Goal: Task Accomplishment & Management: Manage account settings

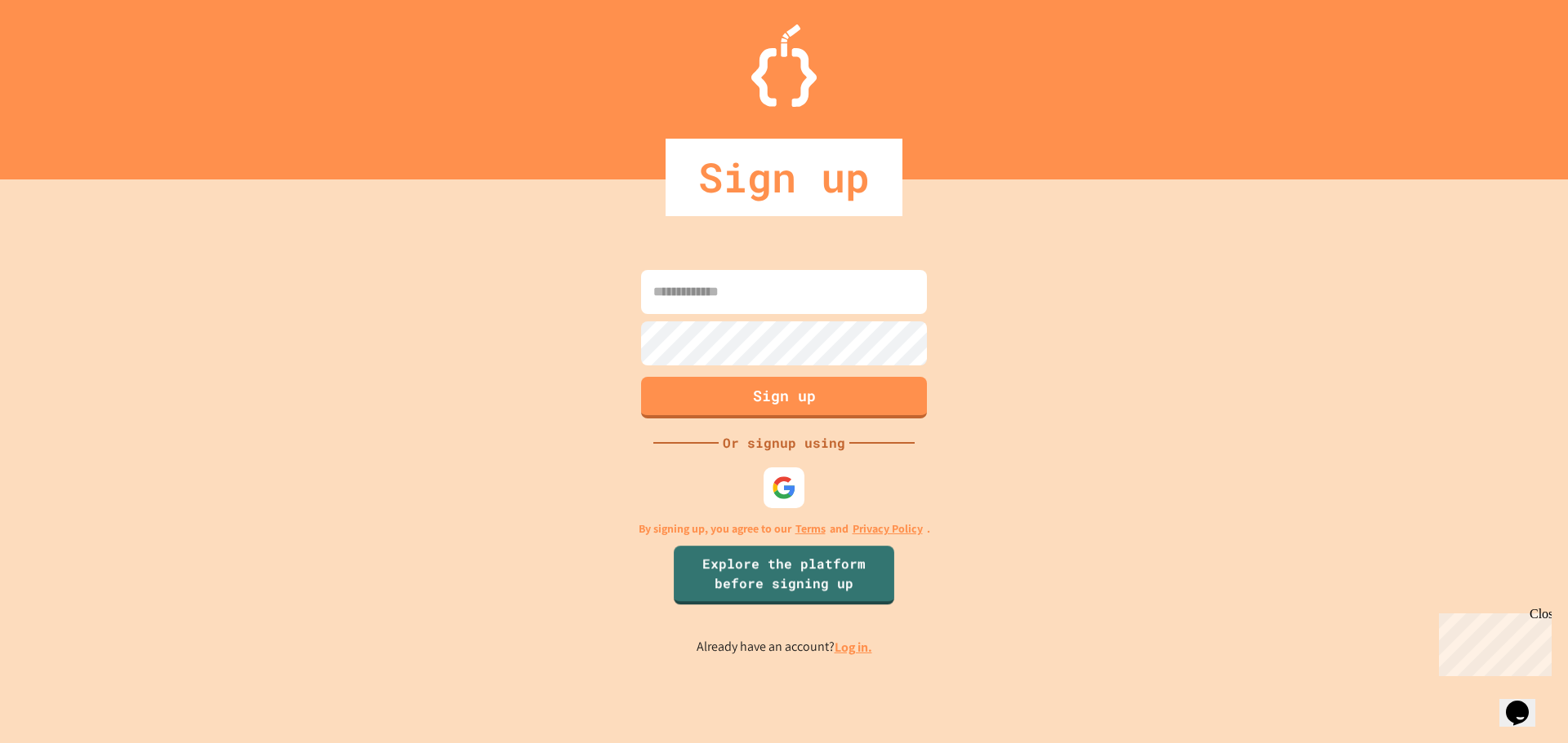
click at [859, 646] on link "Log in." at bounding box center [854, 648] width 38 height 17
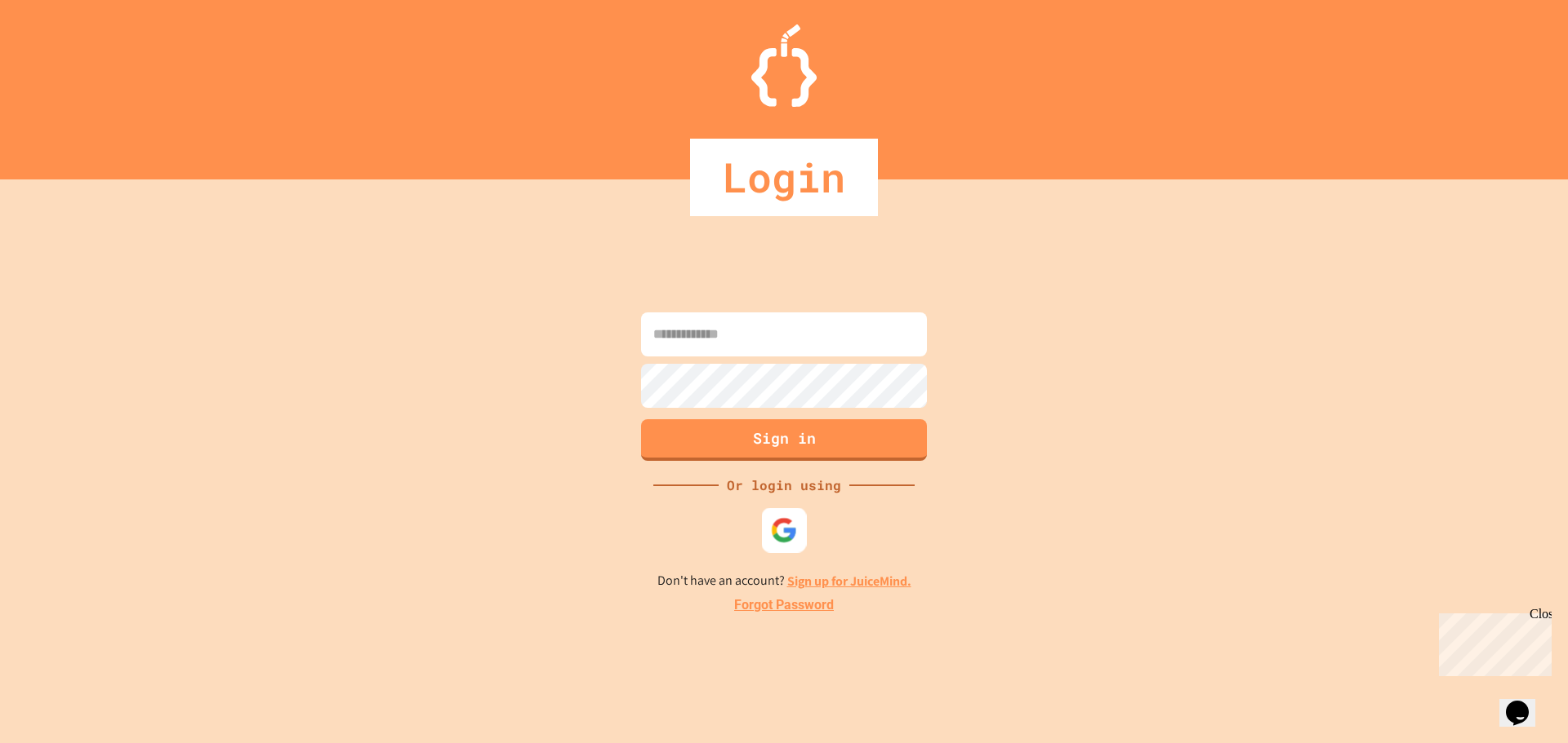
click at [788, 529] on img at bounding box center [784, 530] width 27 height 27
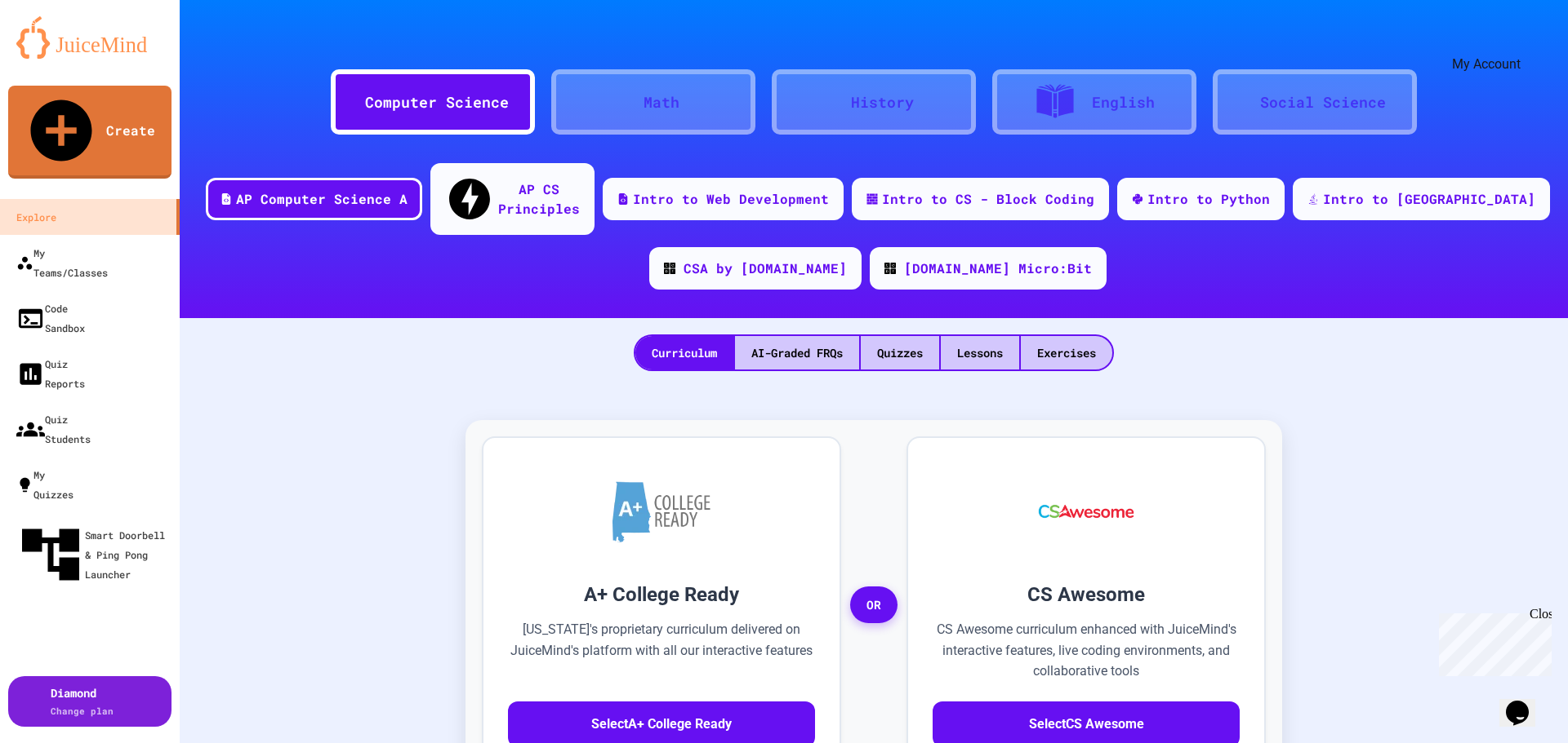
click at [1523, 44] on icon "My Account" at bounding box center [1530, 52] width 16 height 16
click at [120, 743] on div at bounding box center [784, 743] width 1568 height 0
click at [132, 702] on icon at bounding box center [132, 702] width 0 height 0
click at [581, 177] on div "AP CS Principles" at bounding box center [539, 197] width 84 height 40
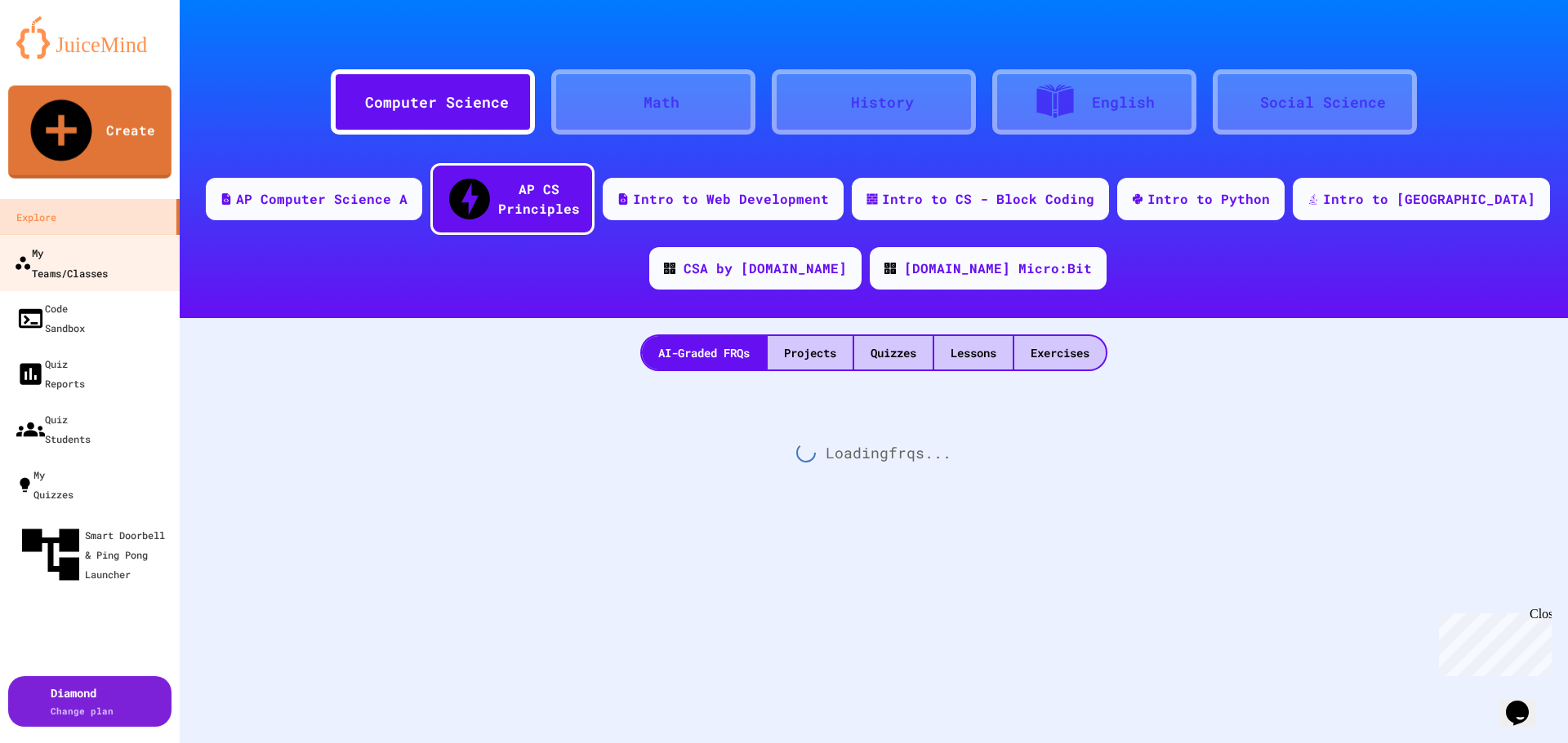
click at [95, 242] on div "My Teams/Classes" at bounding box center [61, 262] width 94 height 40
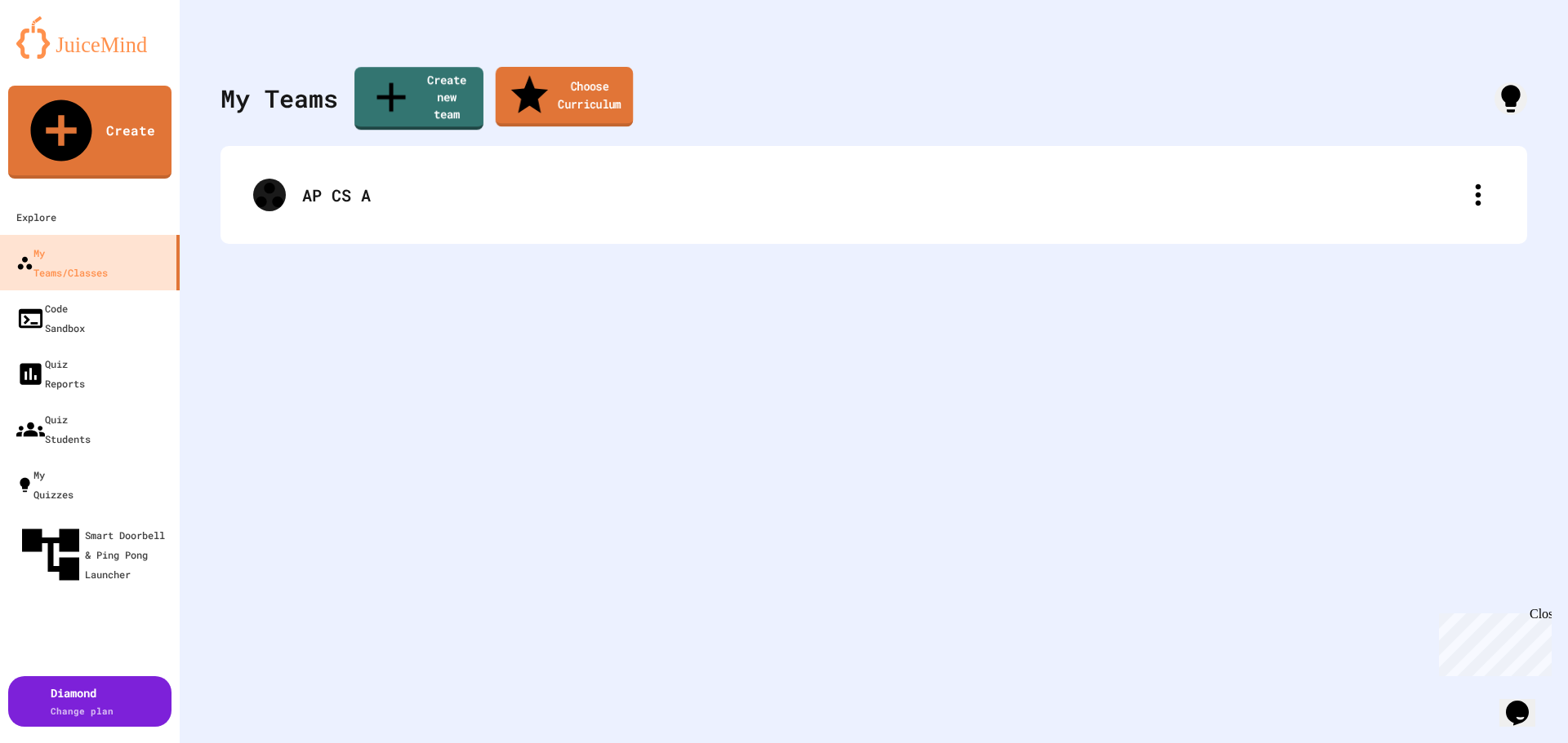
click at [597, 79] on link "Choose Curriculum" at bounding box center [564, 95] width 138 height 59
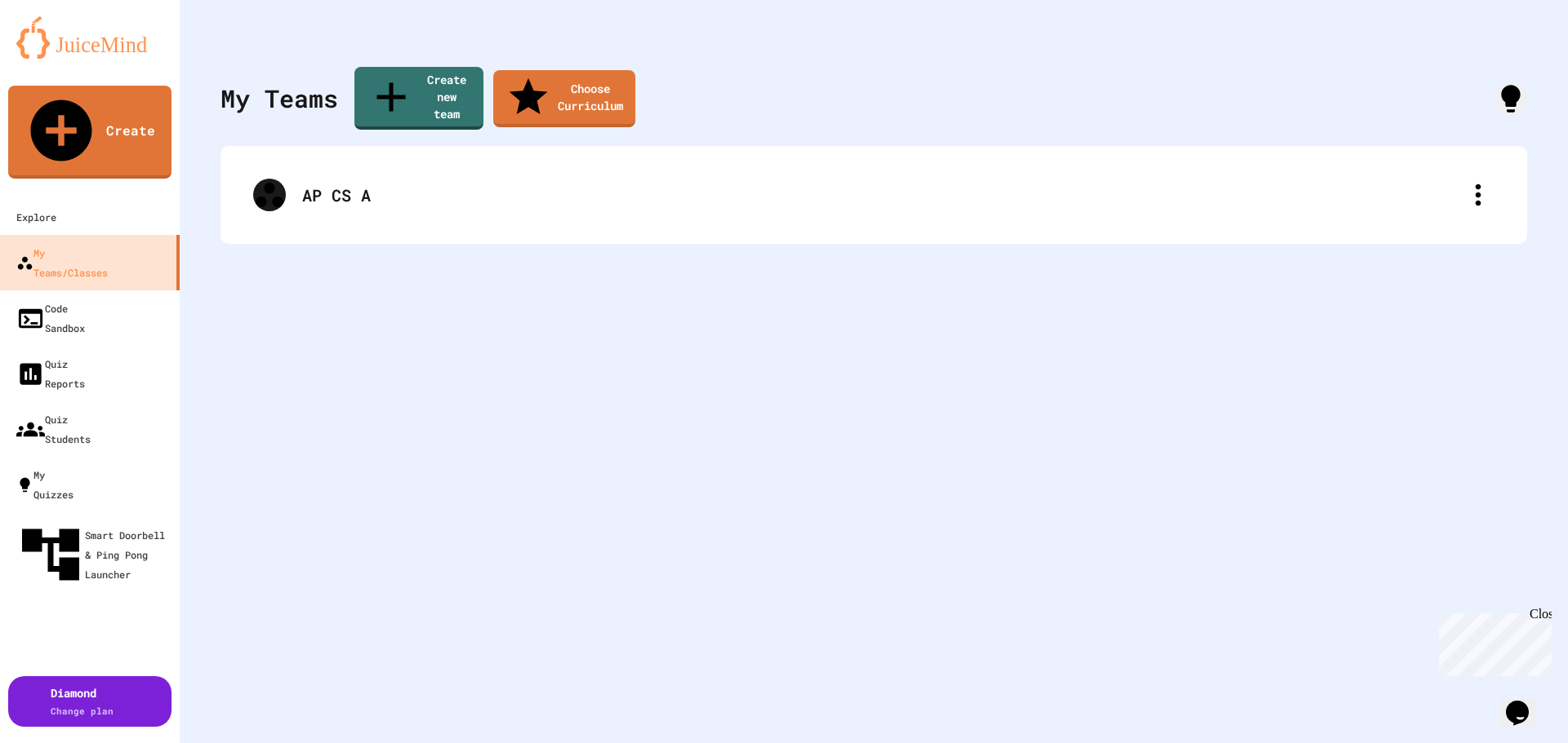
type input "**********"
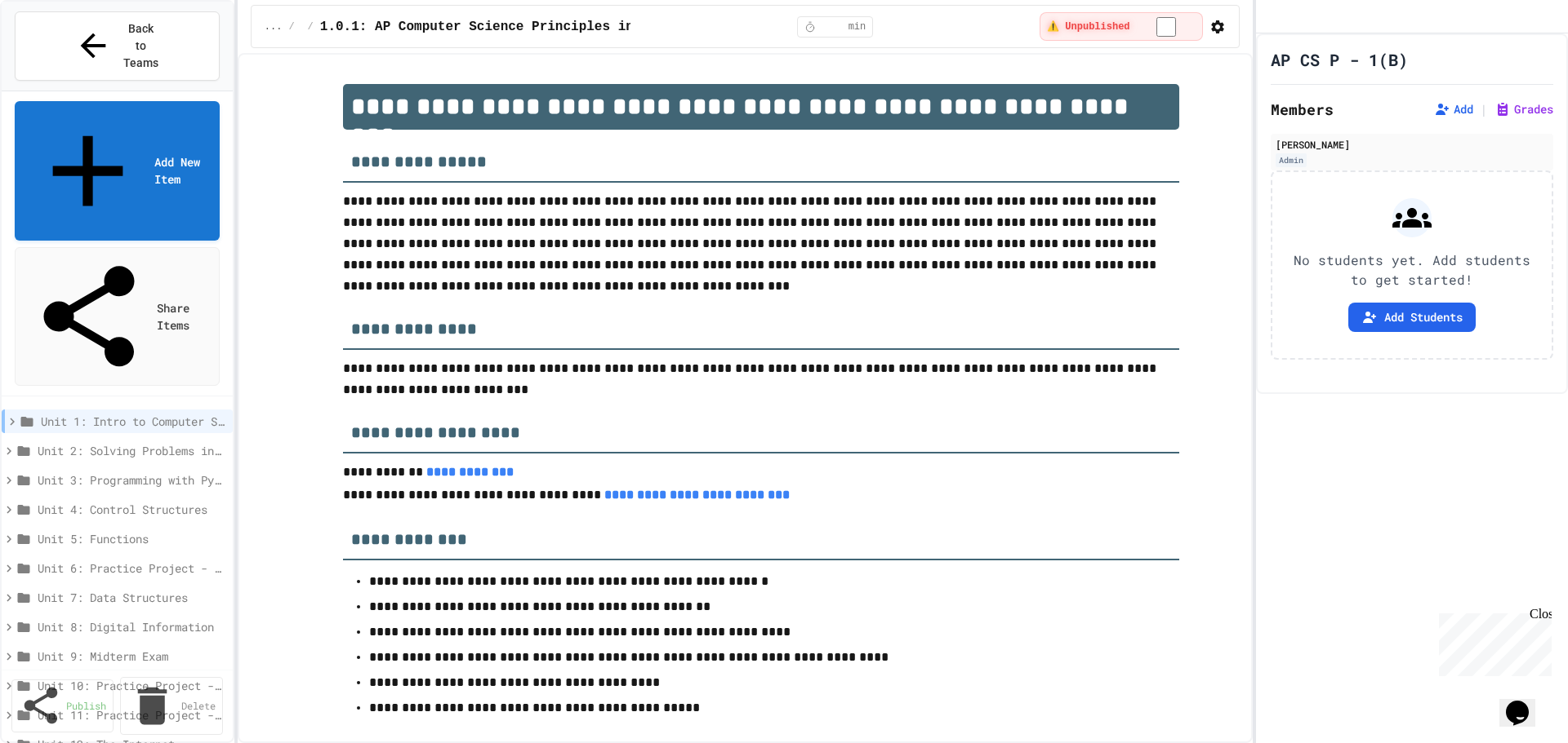
click at [1215, 26] on icon "button" at bounding box center [1217, 26] width 16 height 16
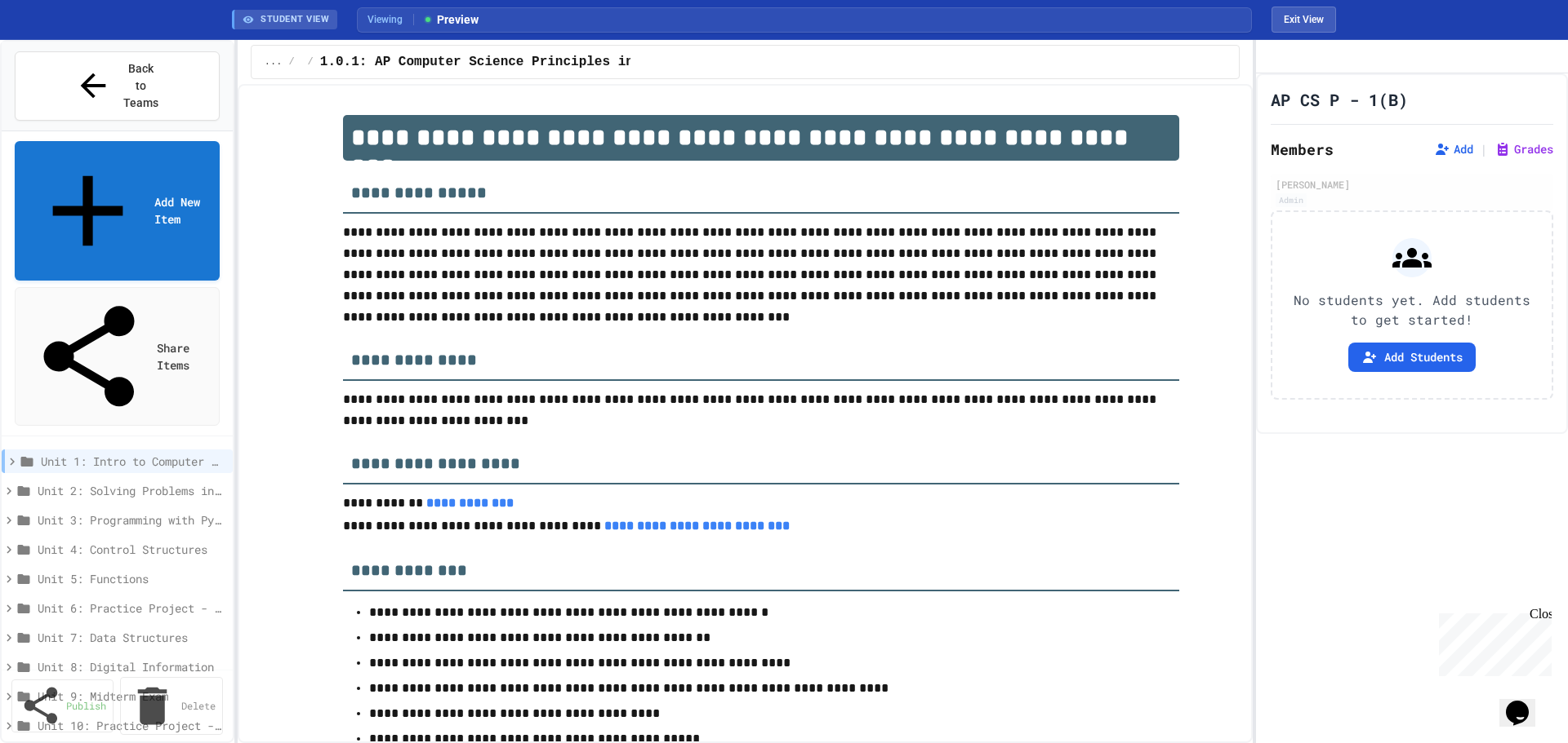
click at [13, 458] on icon at bounding box center [11, 461] width 5 height 8
click at [13, 455] on icon at bounding box center [9, 462] width 15 height 15
click at [1412, 372] on button "Add Students" at bounding box center [1412, 357] width 127 height 29
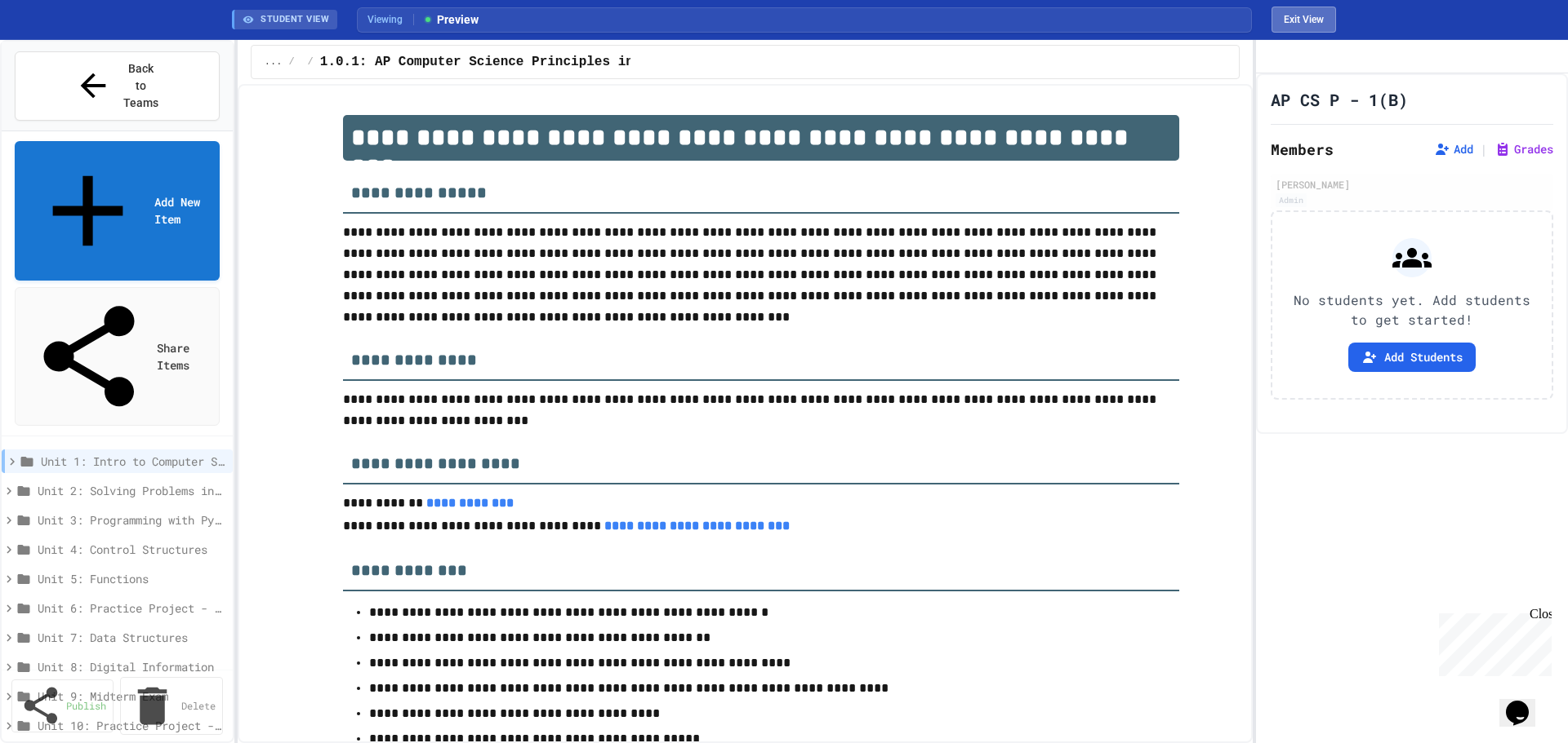
click at [1304, 13] on button "Exit View" at bounding box center [1303, 20] width 64 height 26
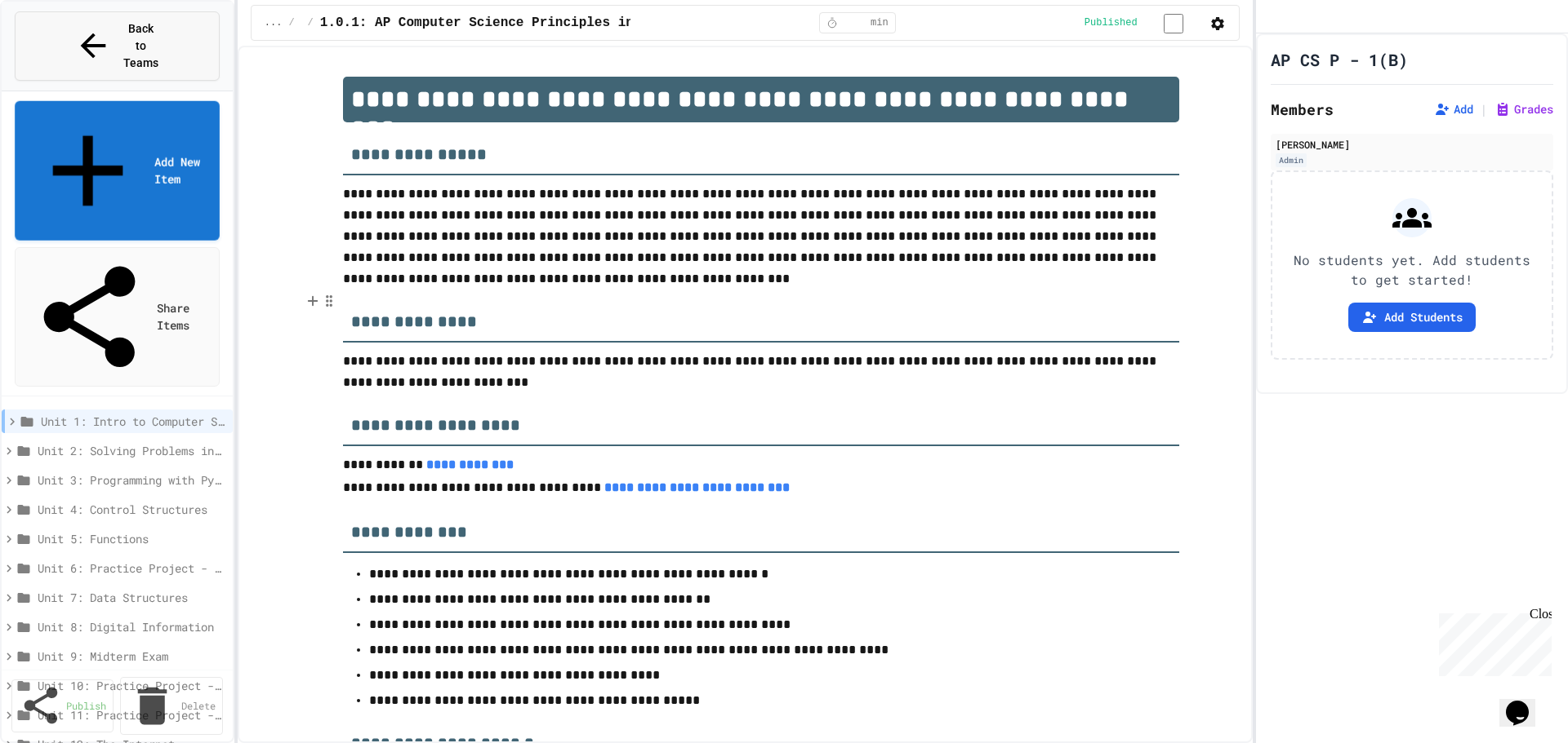
click at [122, 24] on span "Back to Teams" at bounding box center [140, 46] width 39 height 52
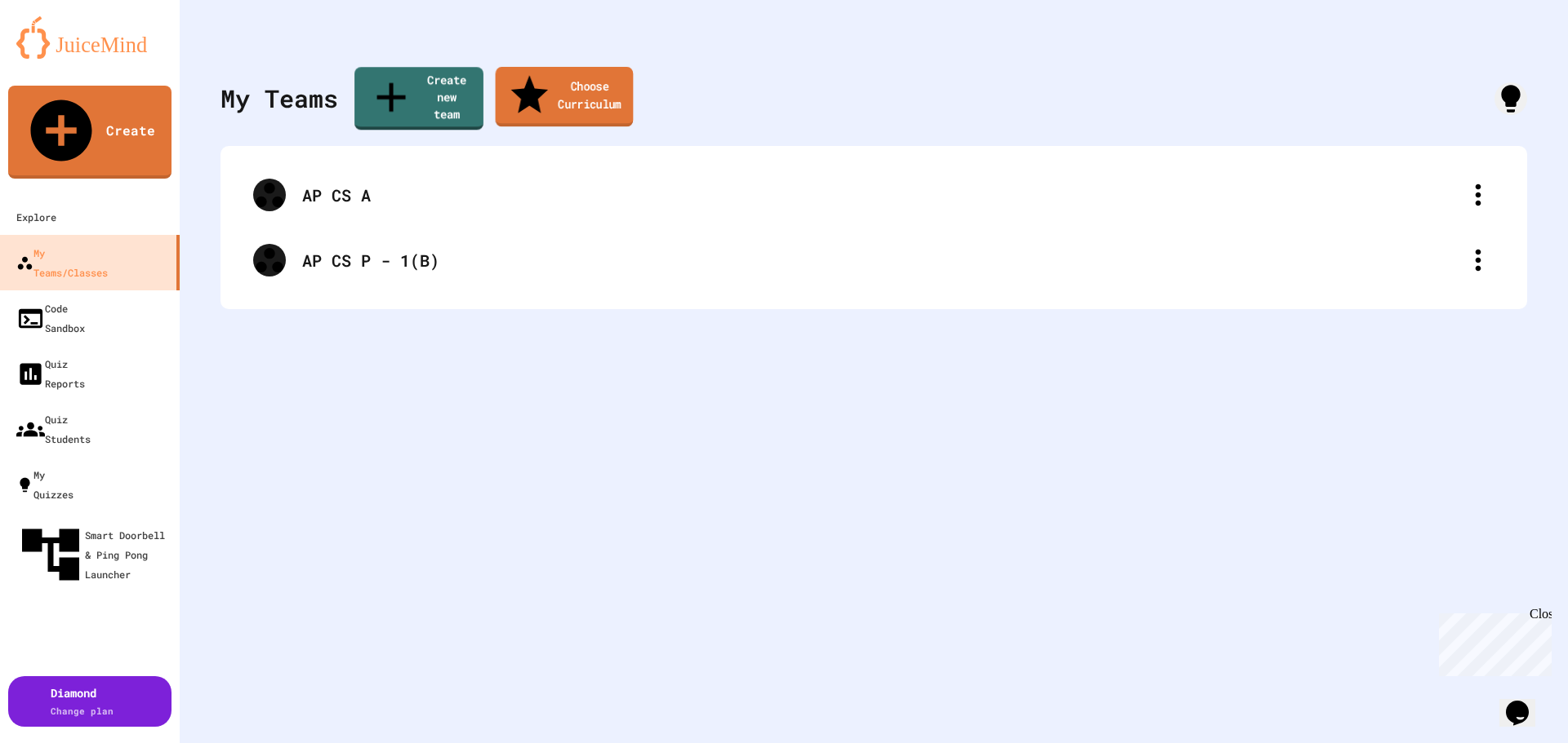
click at [584, 75] on link "Choose Curriculum" at bounding box center [564, 95] width 138 height 59
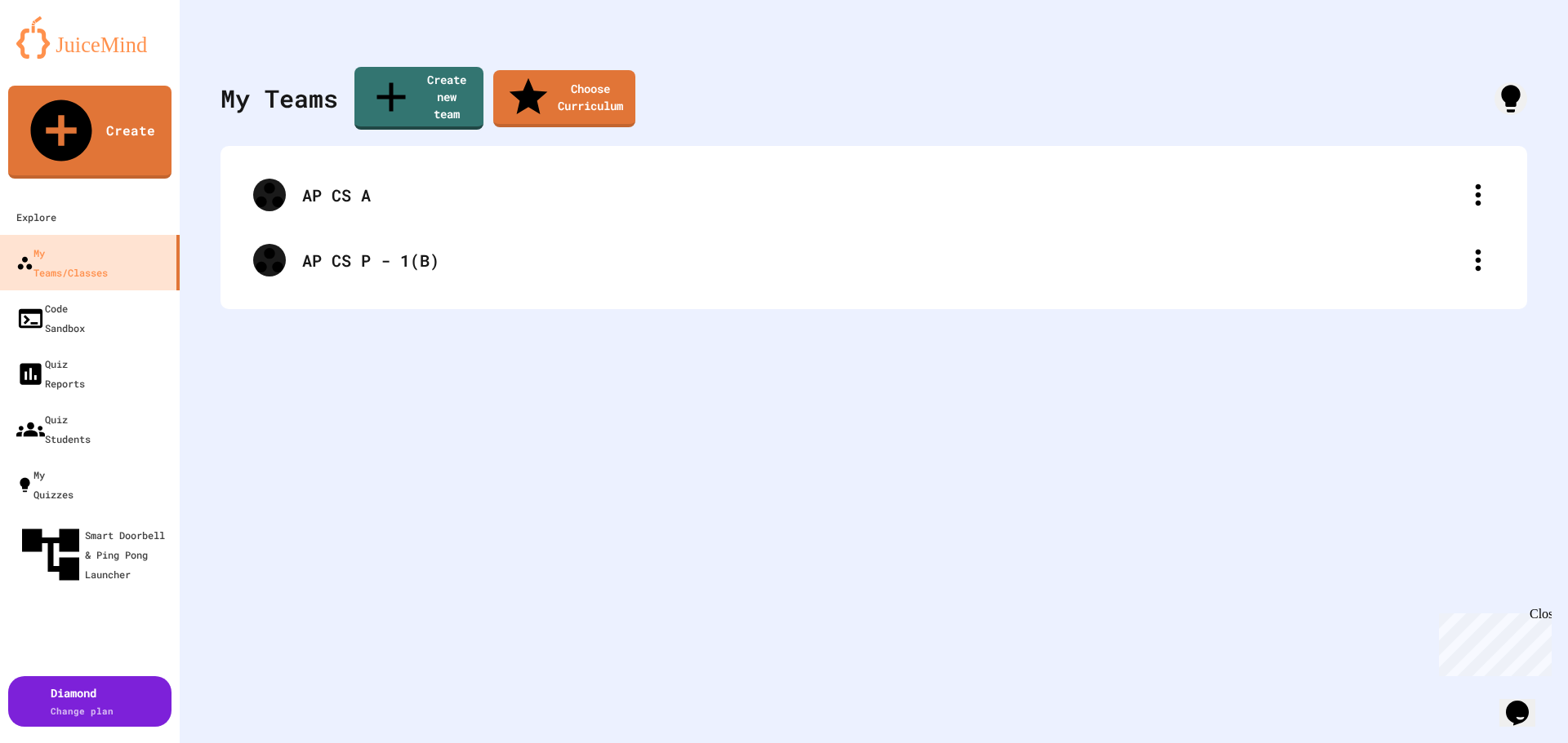
paste input "**********"
drag, startPoint x: 641, startPoint y: 389, endPoint x: 784, endPoint y: 387, distance: 143.0
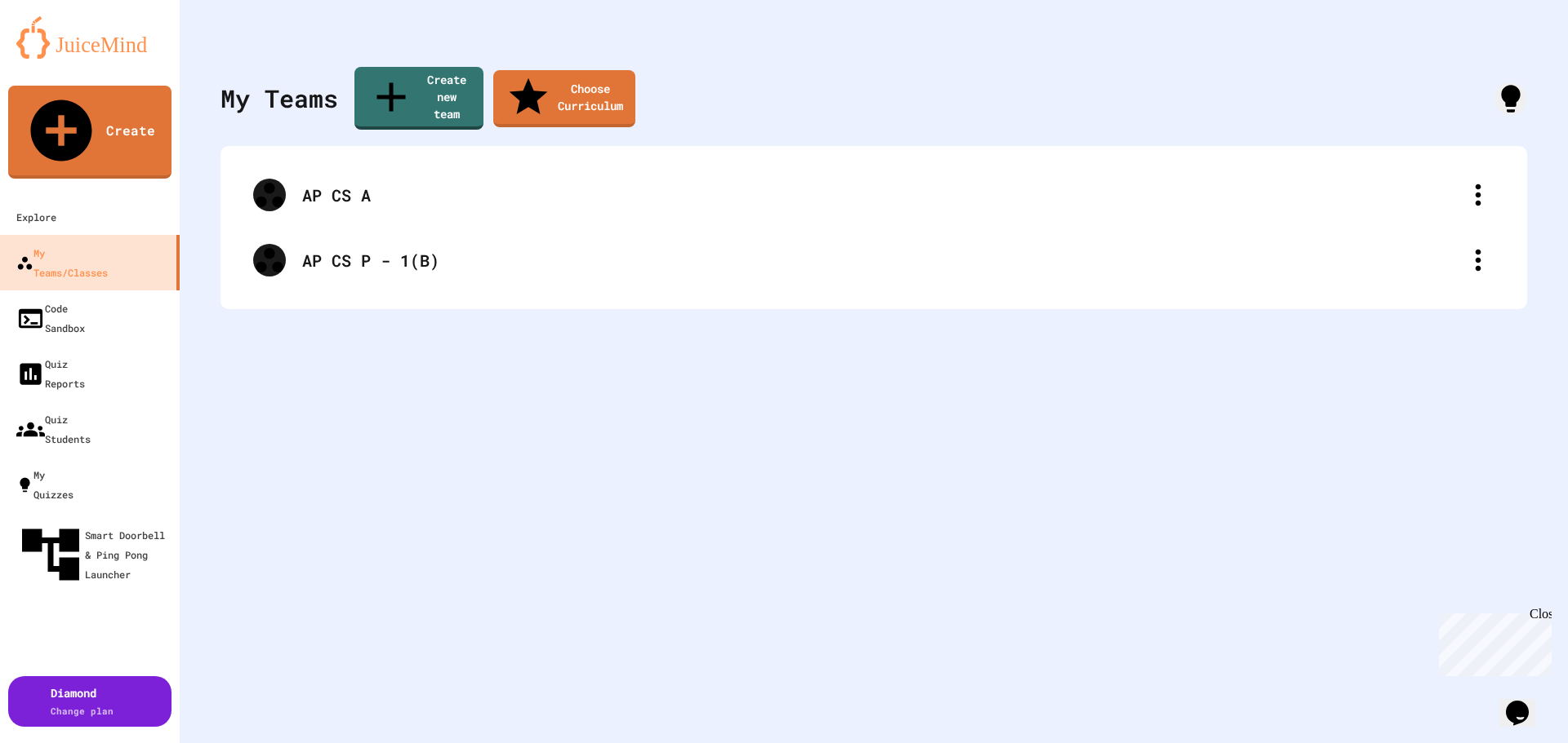
drag, startPoint x: 770, startPoint y: 390, endPoint x: 701, endPoint y: 389, distance: 69.0
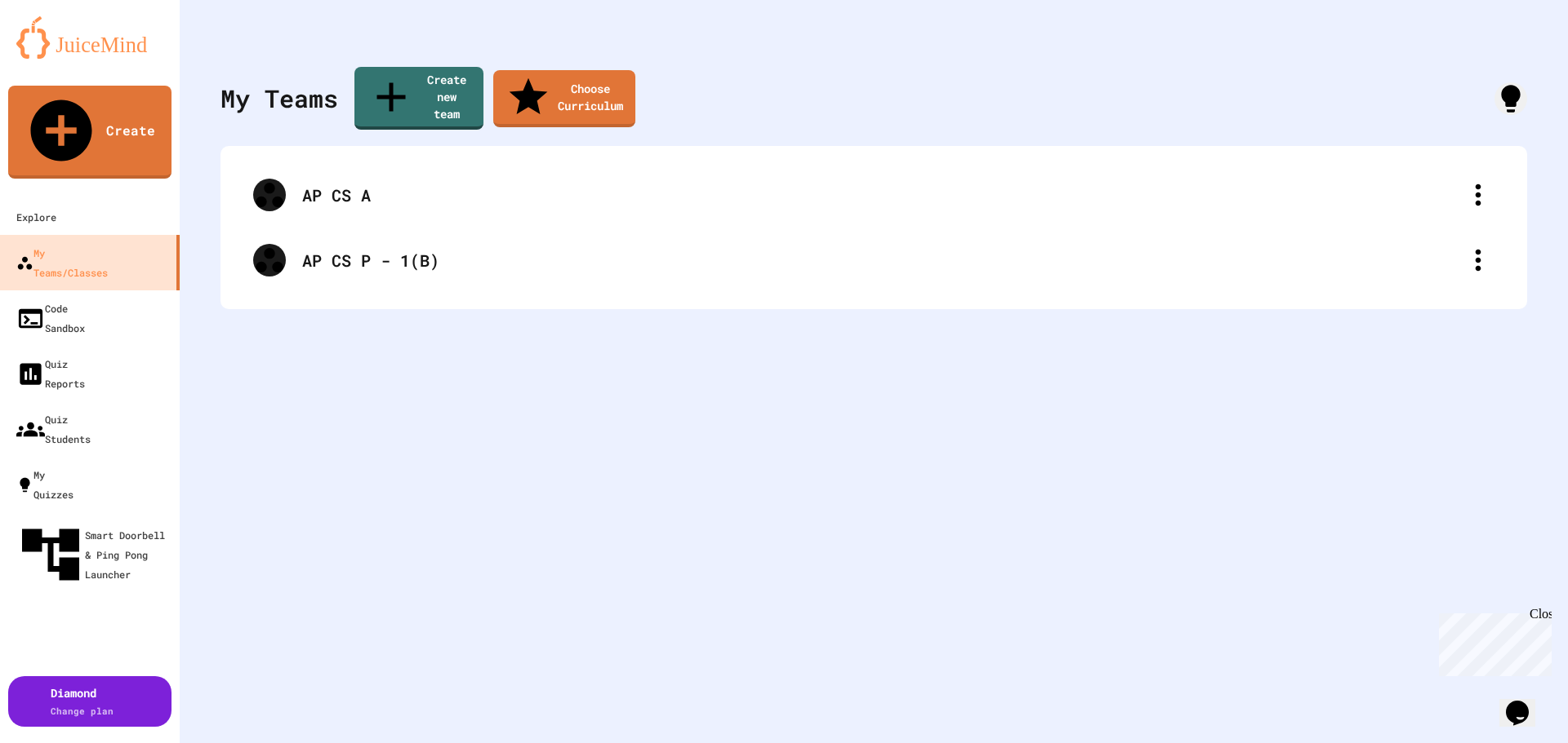
type input "**********"
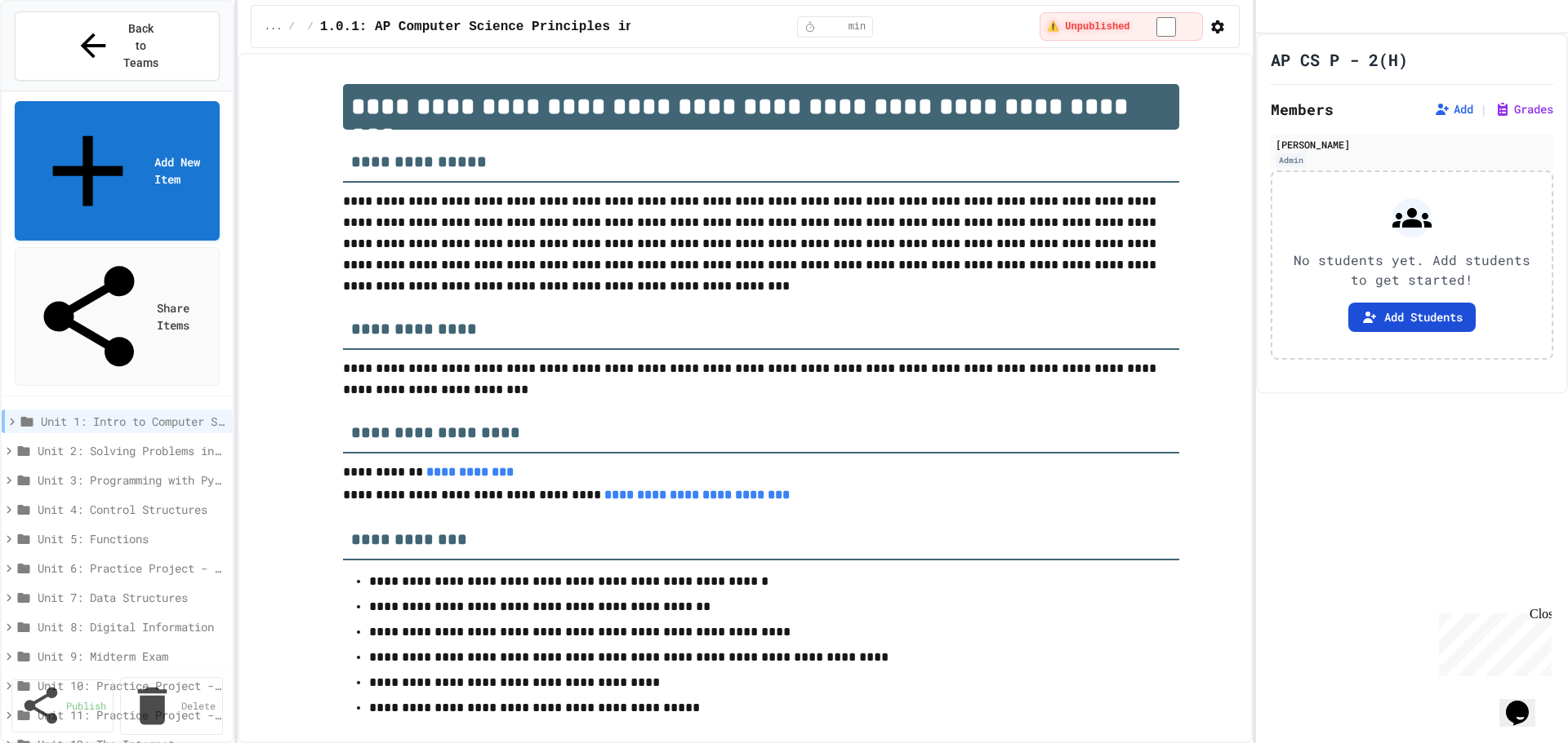
click at [1412, 332] on button "Add Students" at bounding box center [1412, 316] width 127 height 29
click at [122, 30] on span "Back to Teams" at bounding box center [140, 46] width 39 height 52
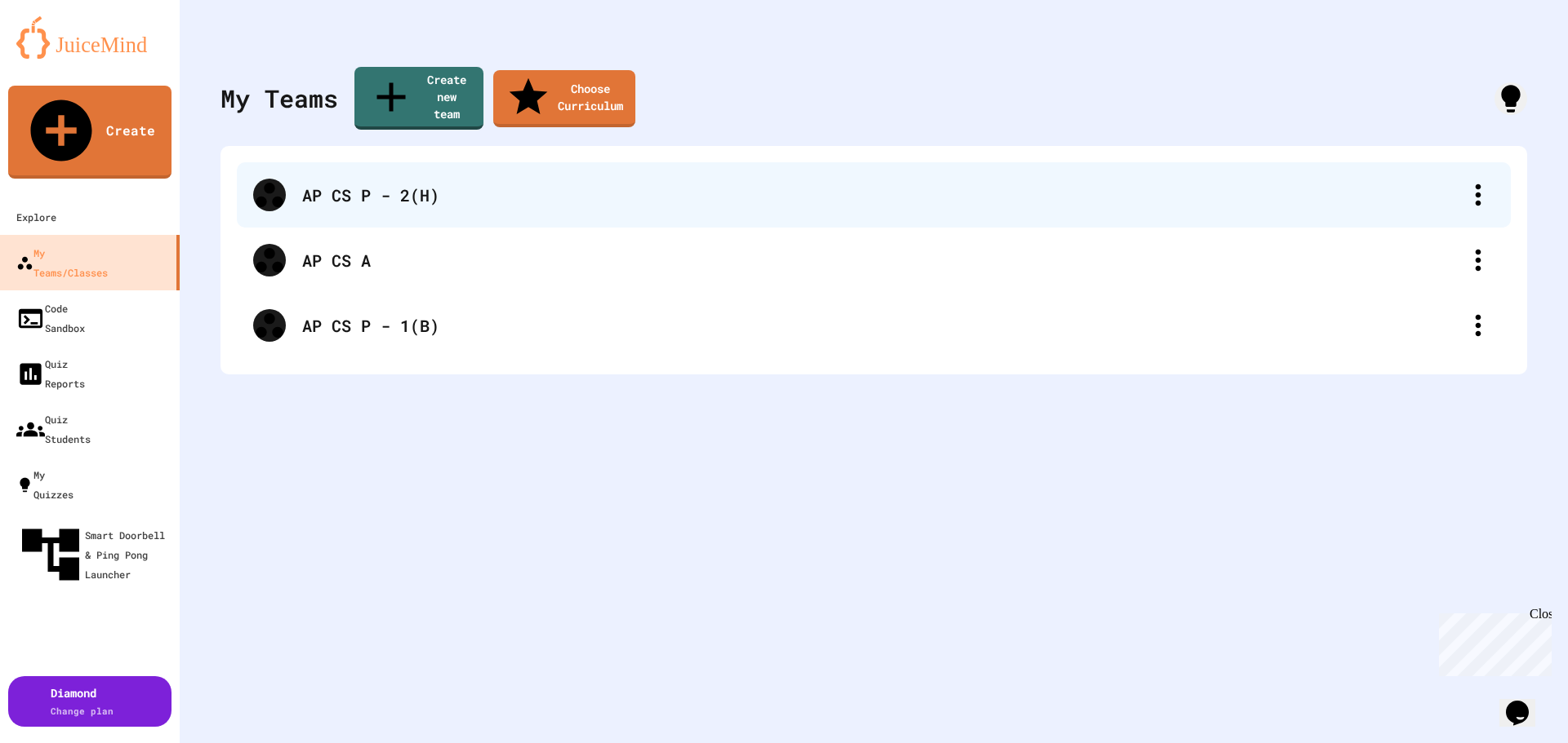
click at [280, 179] on div at bounding box center [270, 195] width 33 height 33
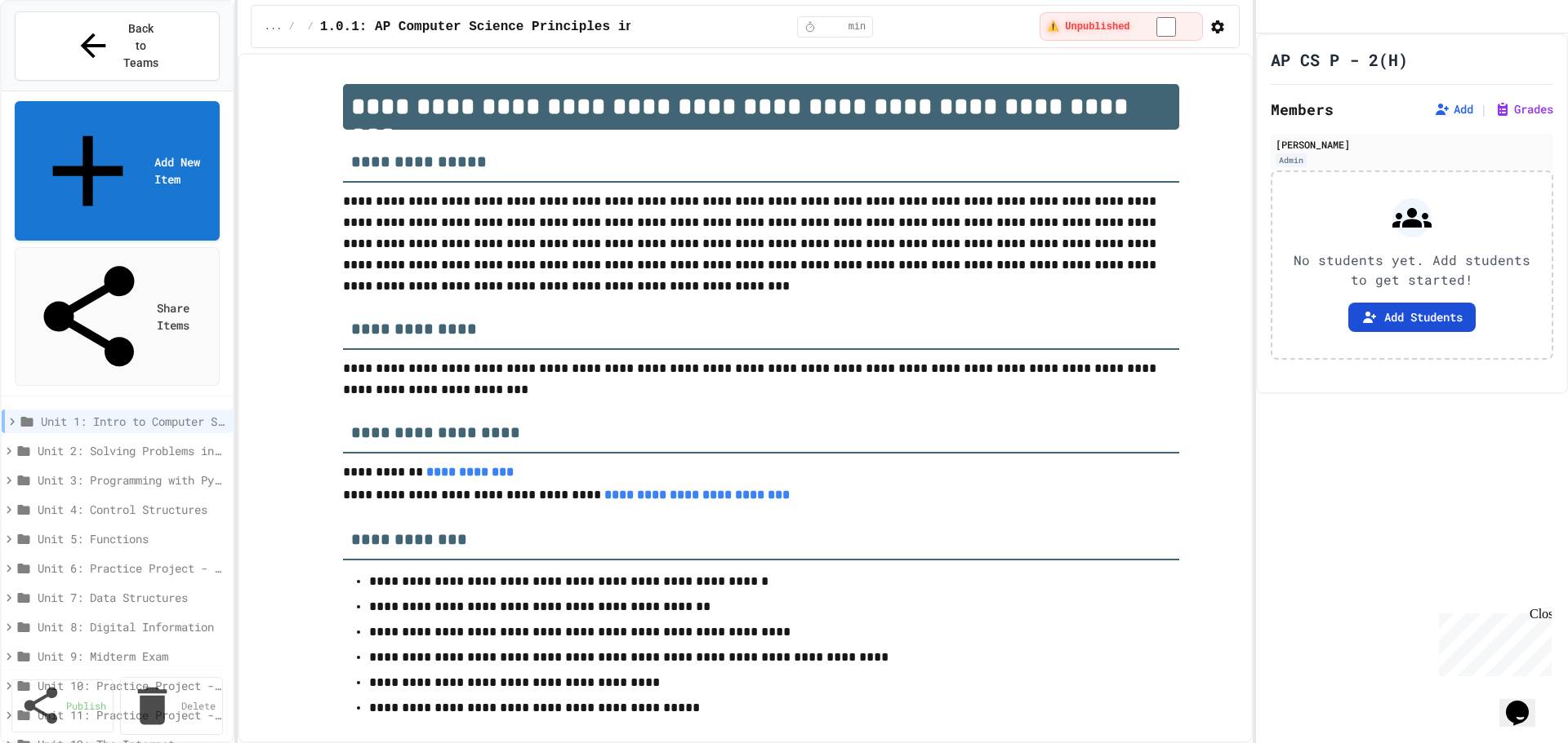
click at [1411, 332] on button "Add Students" at bounding box center [1412, 316] width 127 height 29
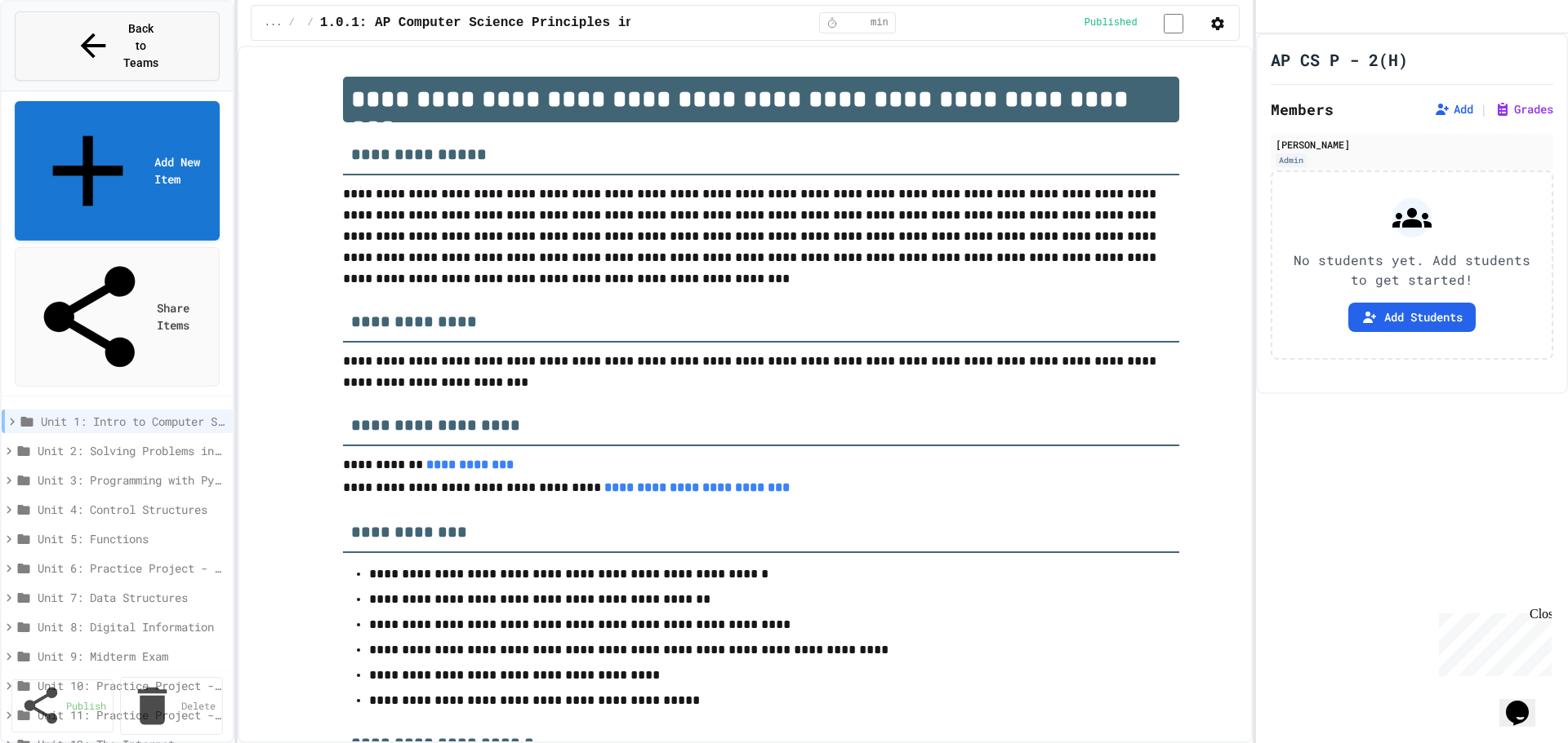
click at [122, 28] on span "Back to Teams" at bounding box center [140, 46] width 39 height 52
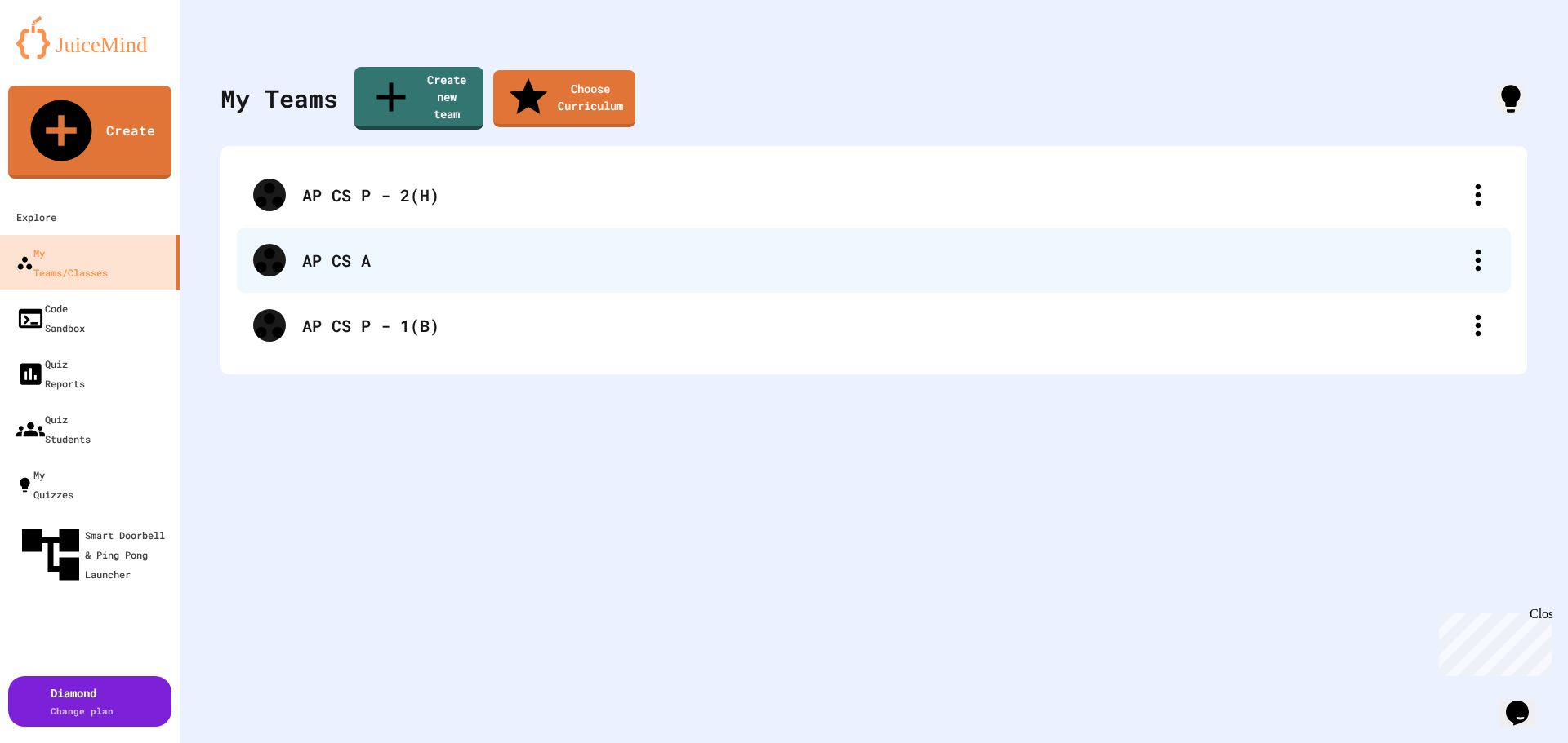
click at [283, 244] on div at bounding box center [270, 260] width 33 height 33
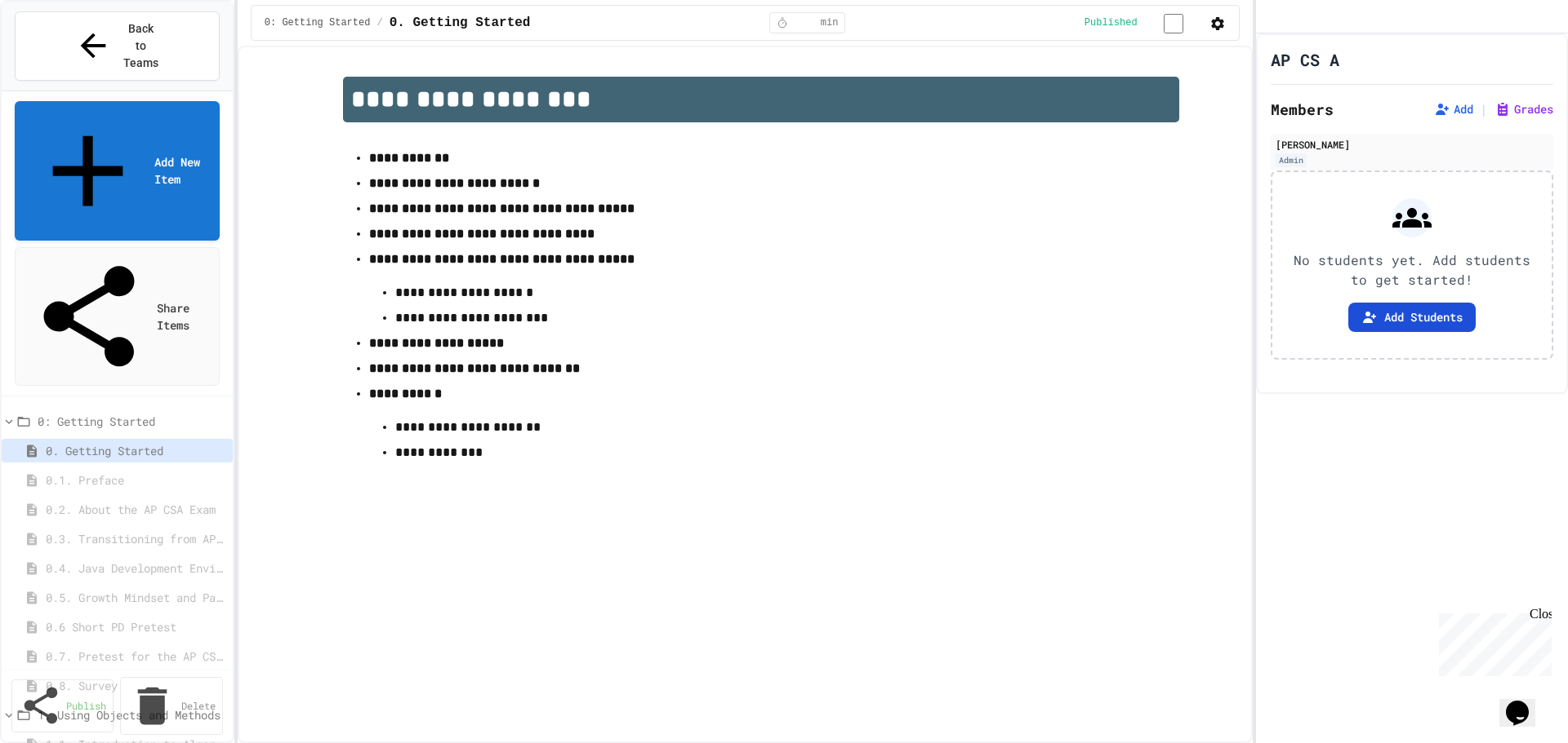
click at [1410, 332] on button "Add Students" at bounding box center [1412, 316] width 127 height 29
click at [1441, 118] on button "Add" at bounding box center [1454, 108] width 40 height 16
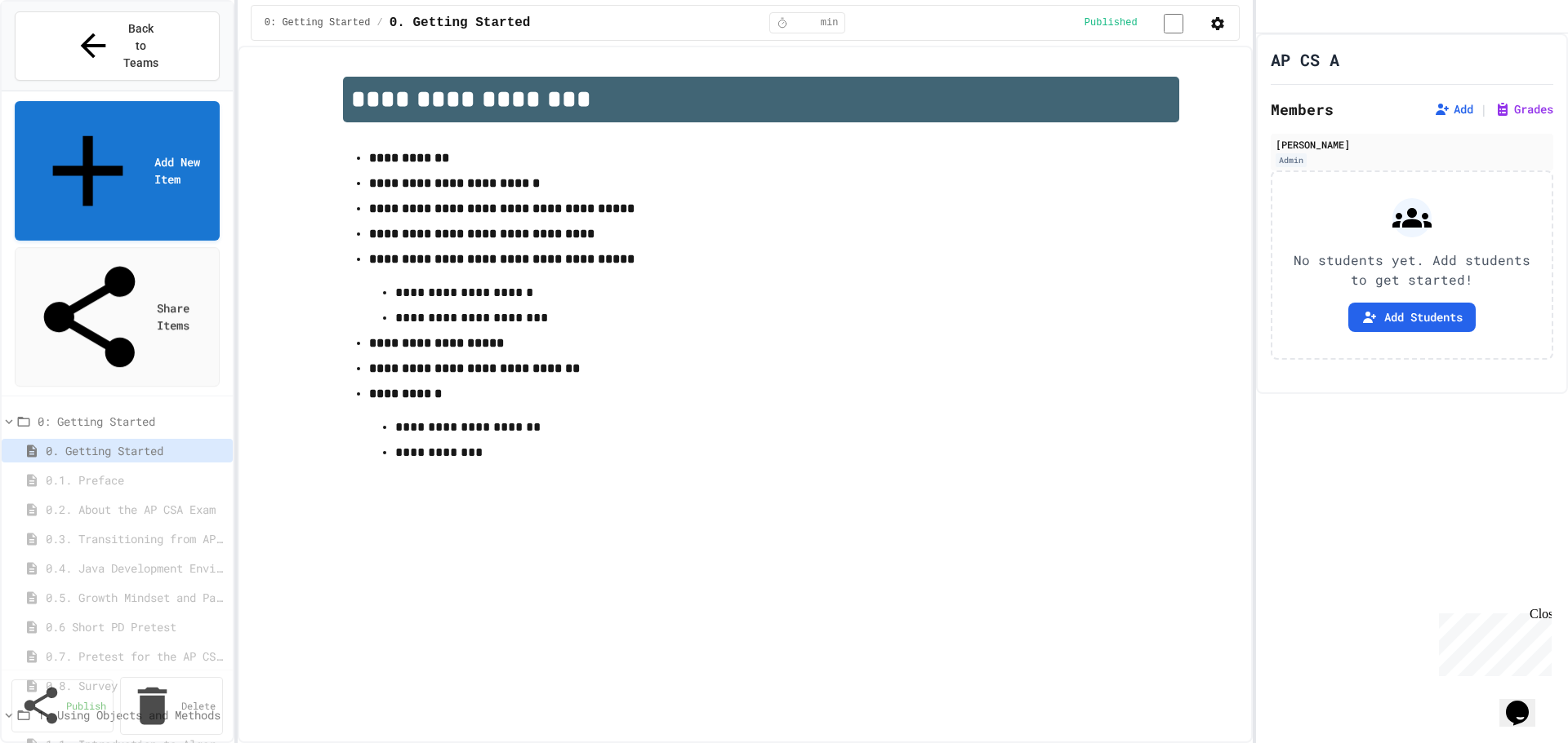
click at [9, 414] on icon at bounding box center [9, 422] width 15 height 15
click at [11, 414] on icon at bounding box center [12, 422] width 15 height 15
click at [12, 439] on div "0. Getting Started" at bounding box center [117, 450] width 231 height 24
click at [59, 717] on link "Publish" at bounding box center [62, 703] width 101 height 56
click at [10, 419] on icon at bounding box center [9, 421] width 8 height 5
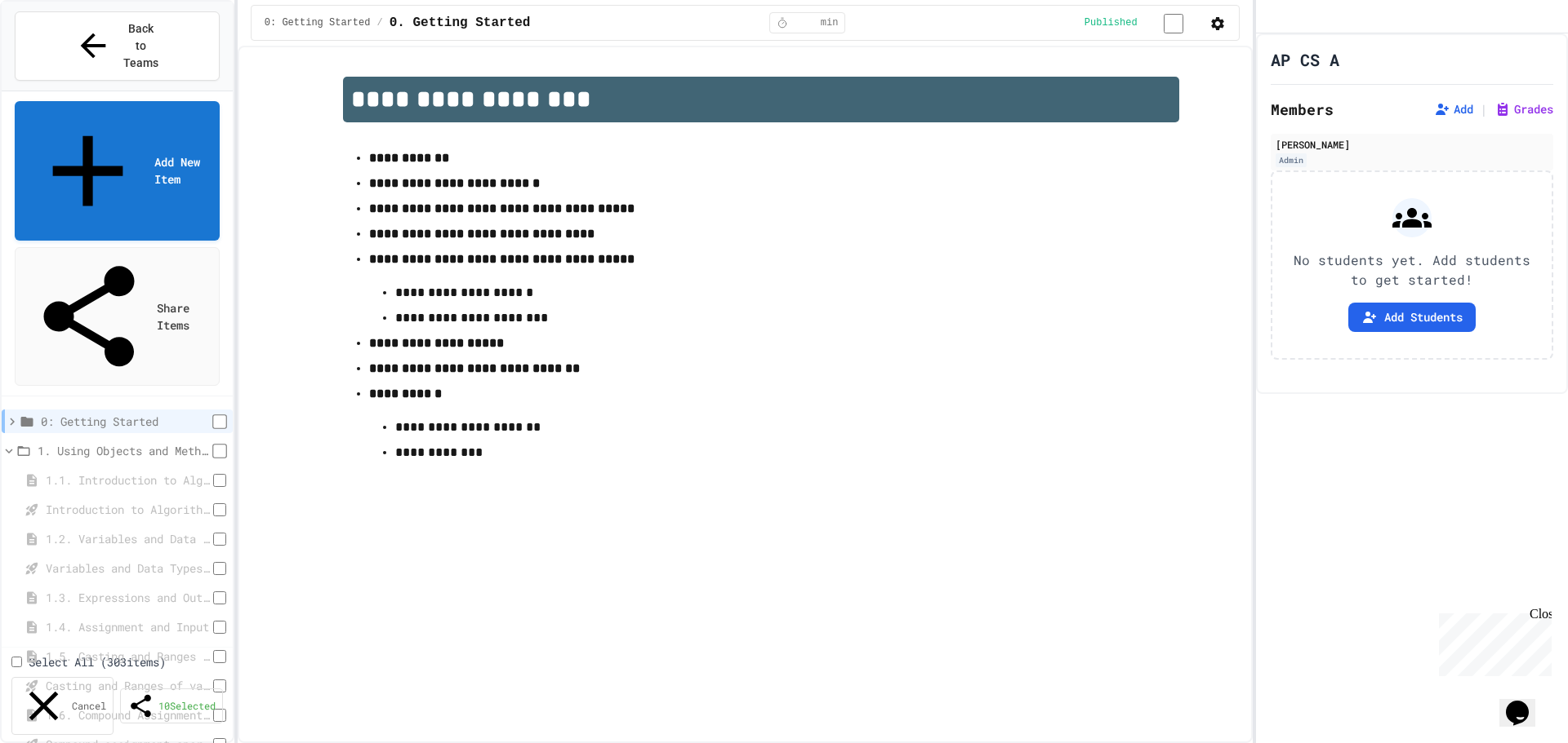
click at [8, 444] on icon at bounding box center [9, 451] width 15 height 15
click at [174, 721] on link "10 Selected" at bounding box center [171, 705] width 101 height 38
click at [11, 414] on icon at bounding box center [12, 422] width 15 height 15
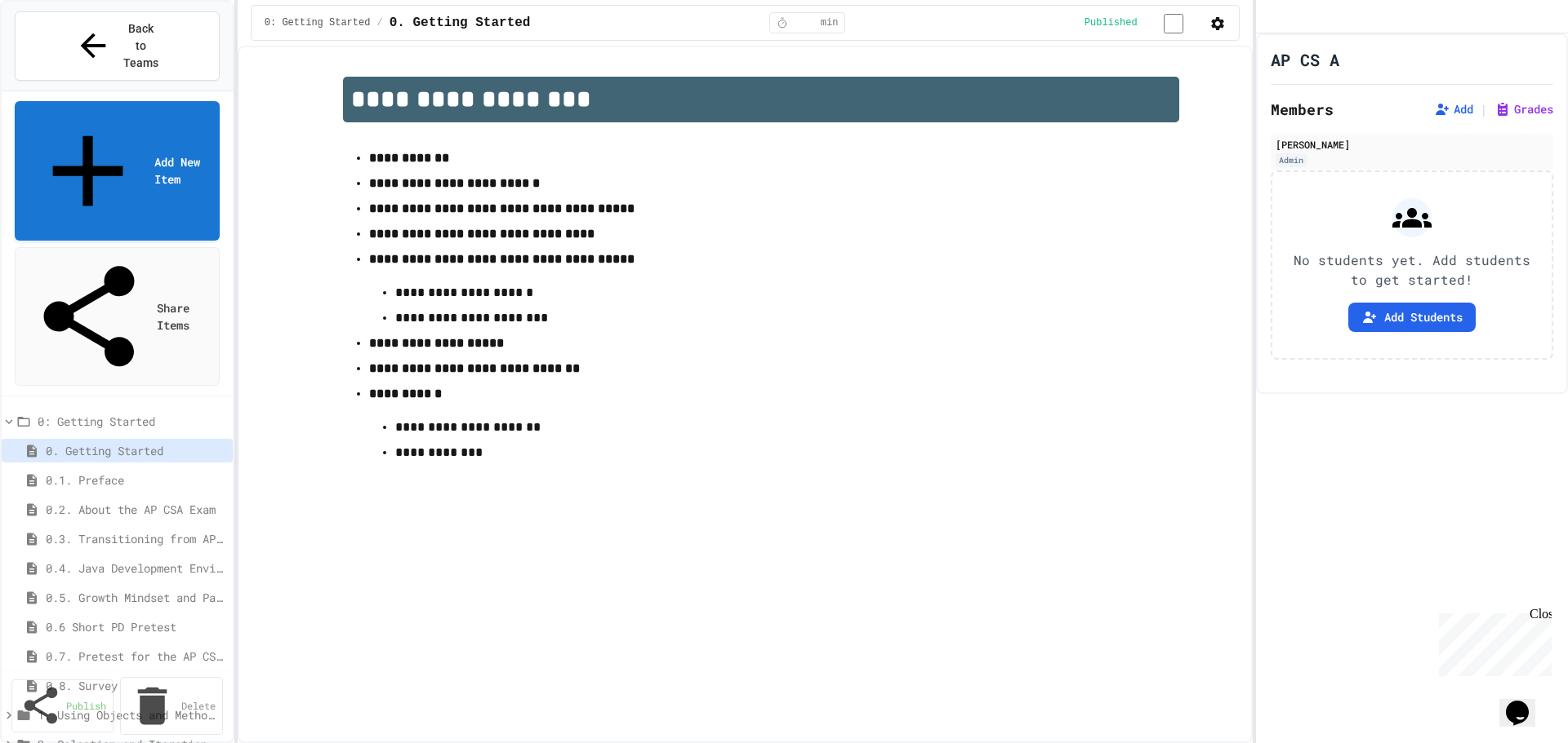
click at [7, 708] on icon at bounding box center [9, 716] width 15 height 15
click at [7, 713] on icon at bounding box center [9, 715] width 8 height 5
click at [7, 419] on icon at bounding box center [9, 421] width 8 height 5
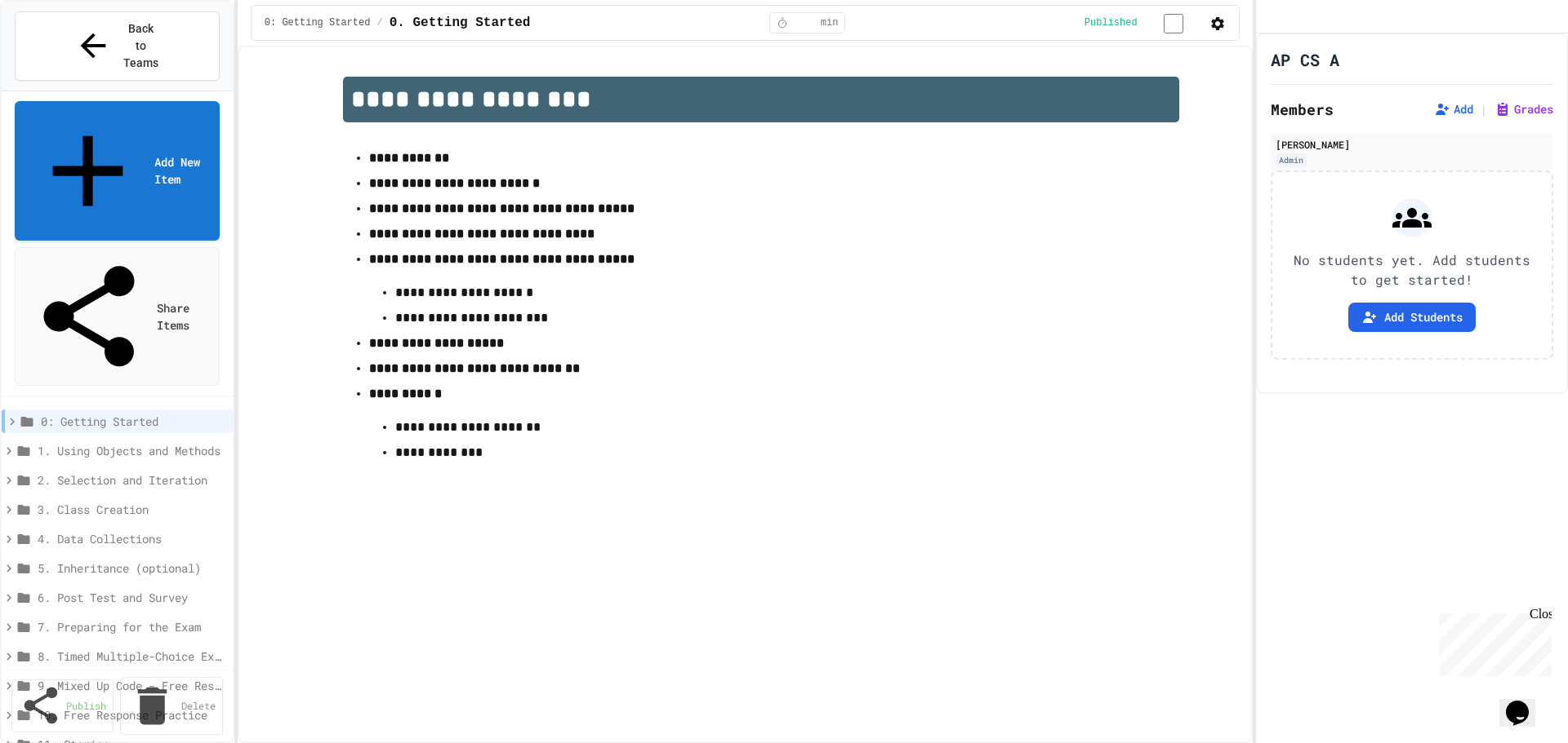
click at [1215, 24] on icon "button" at bounding box center [1217, 23] width 16 height 16
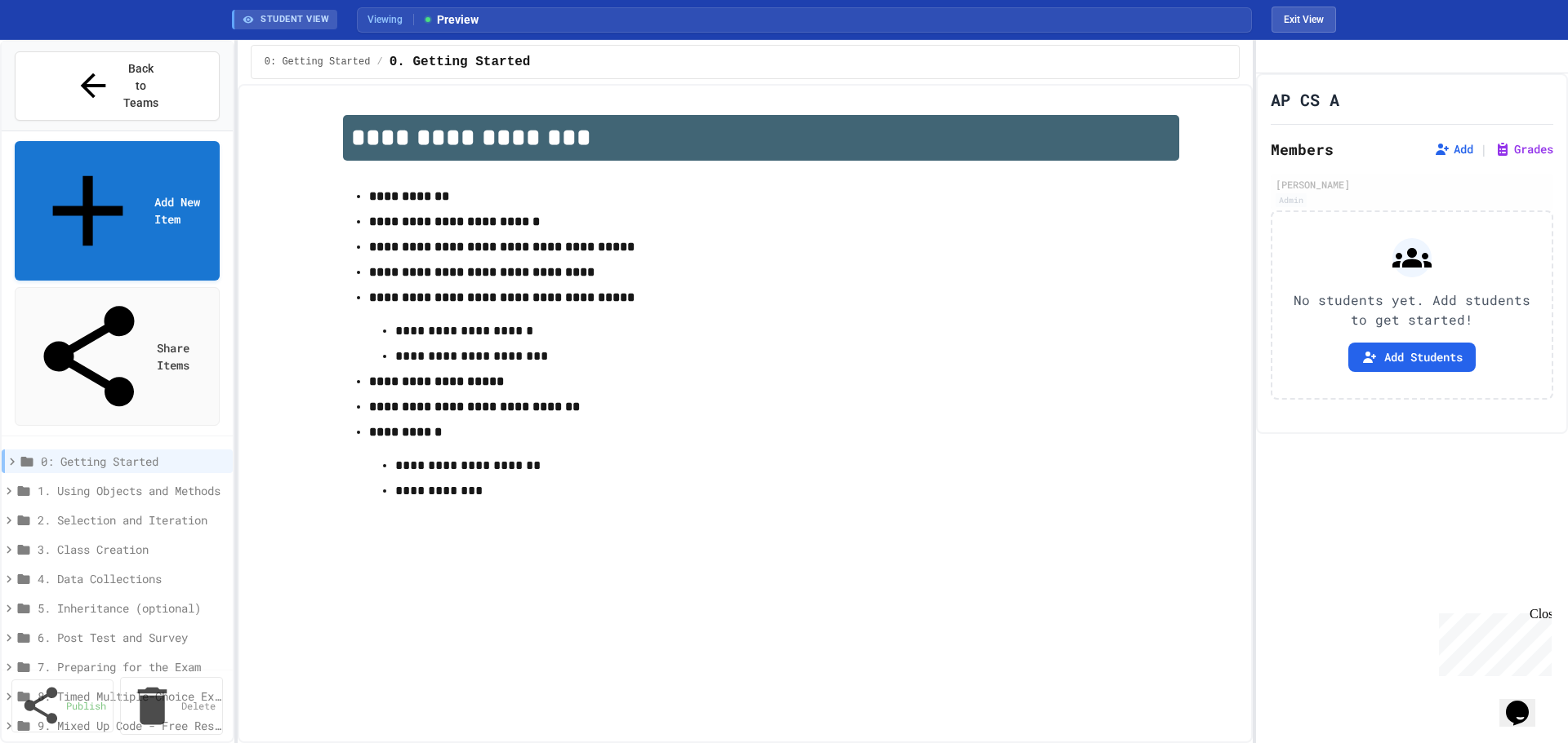
click at [118, 453] on span "0: Getting Started" at bounding box center [130, 461] width 179 height 17
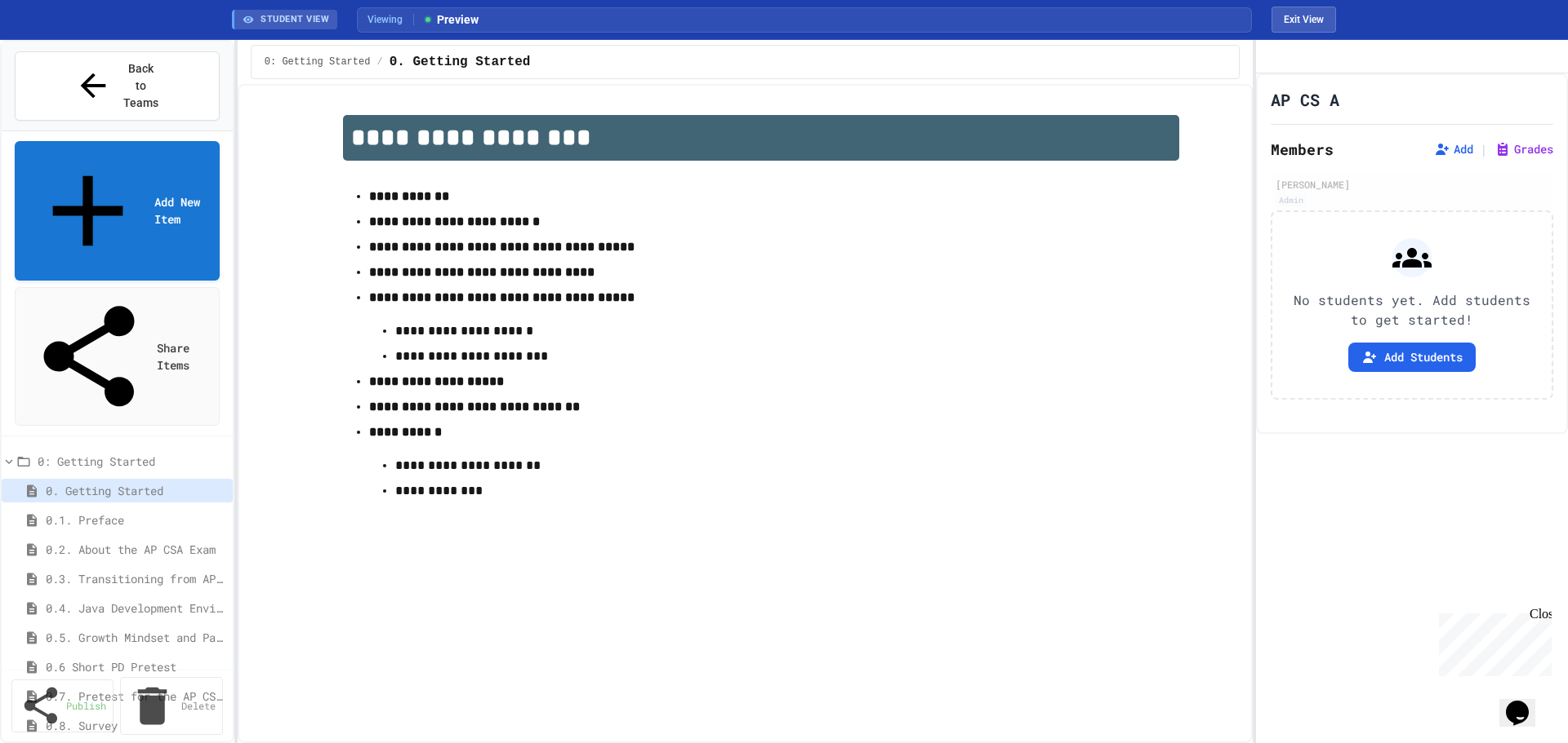
click at [104, 482] on span "0. Getting Started" at bounding box center [133, 491] width 174 height 17
click at [40, 513] on icon at bounding box center [32, 521] width 15 height 15
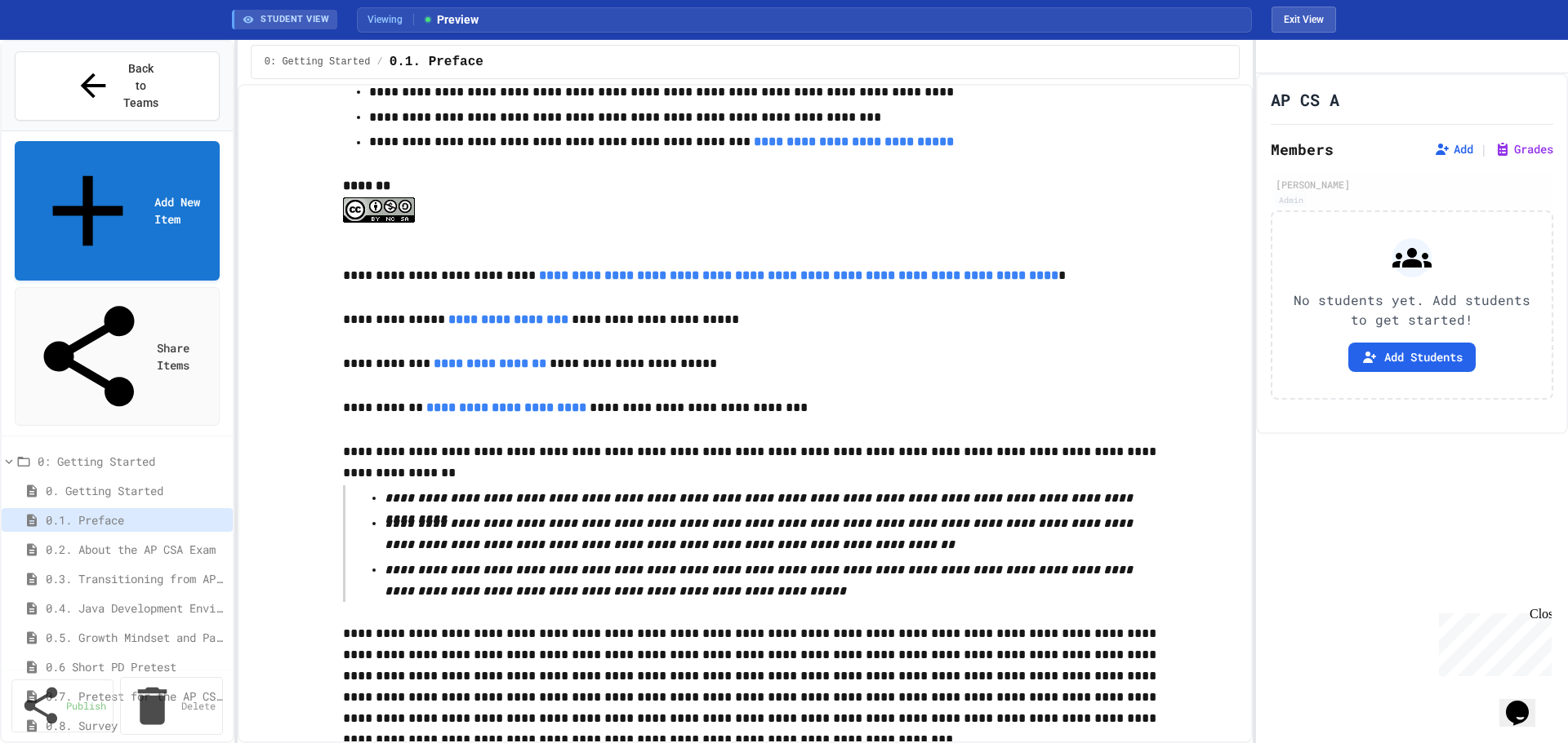
scroll to position [2578, 0]
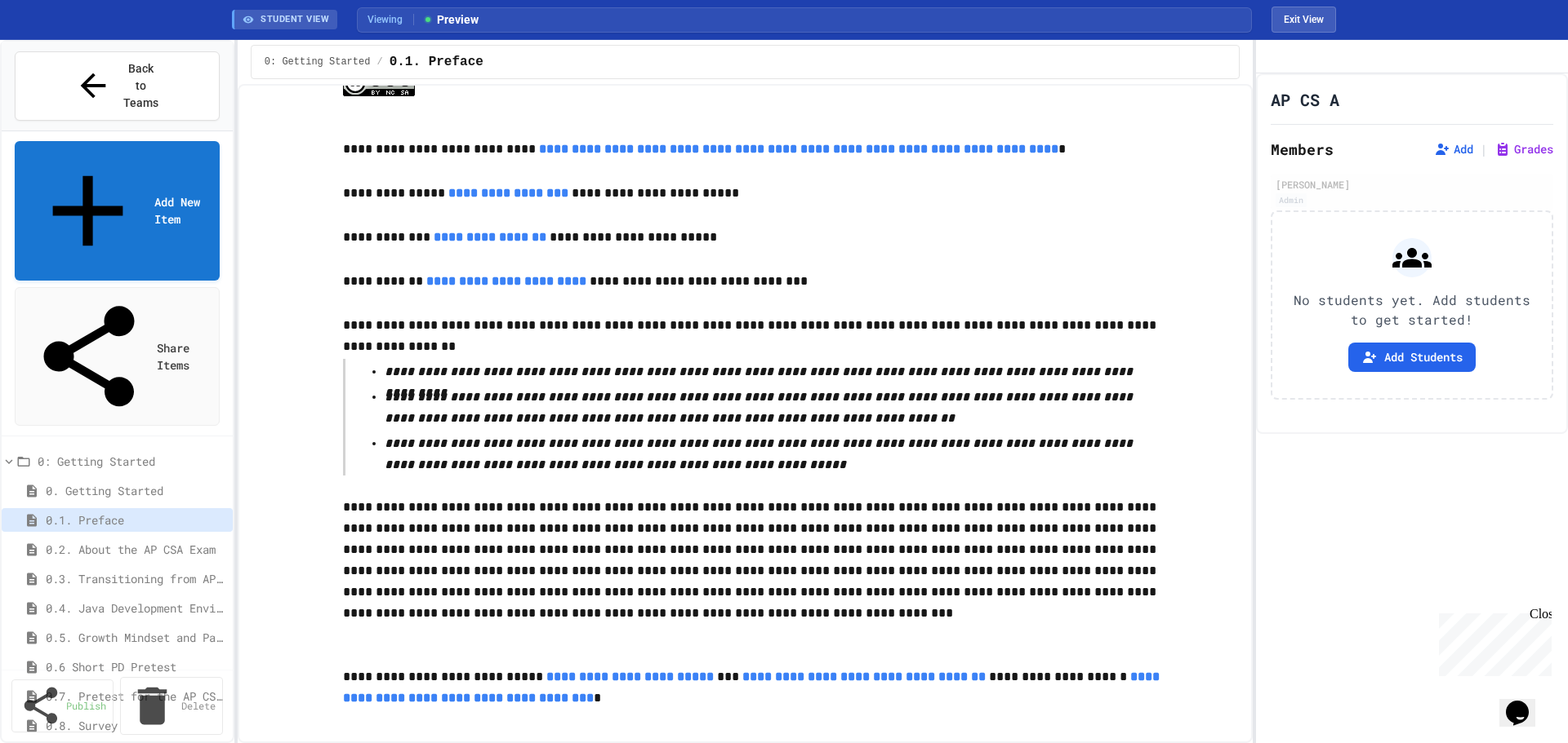
click at [34, 543] on icon at bounding box center [32, 549] width 9 height 12
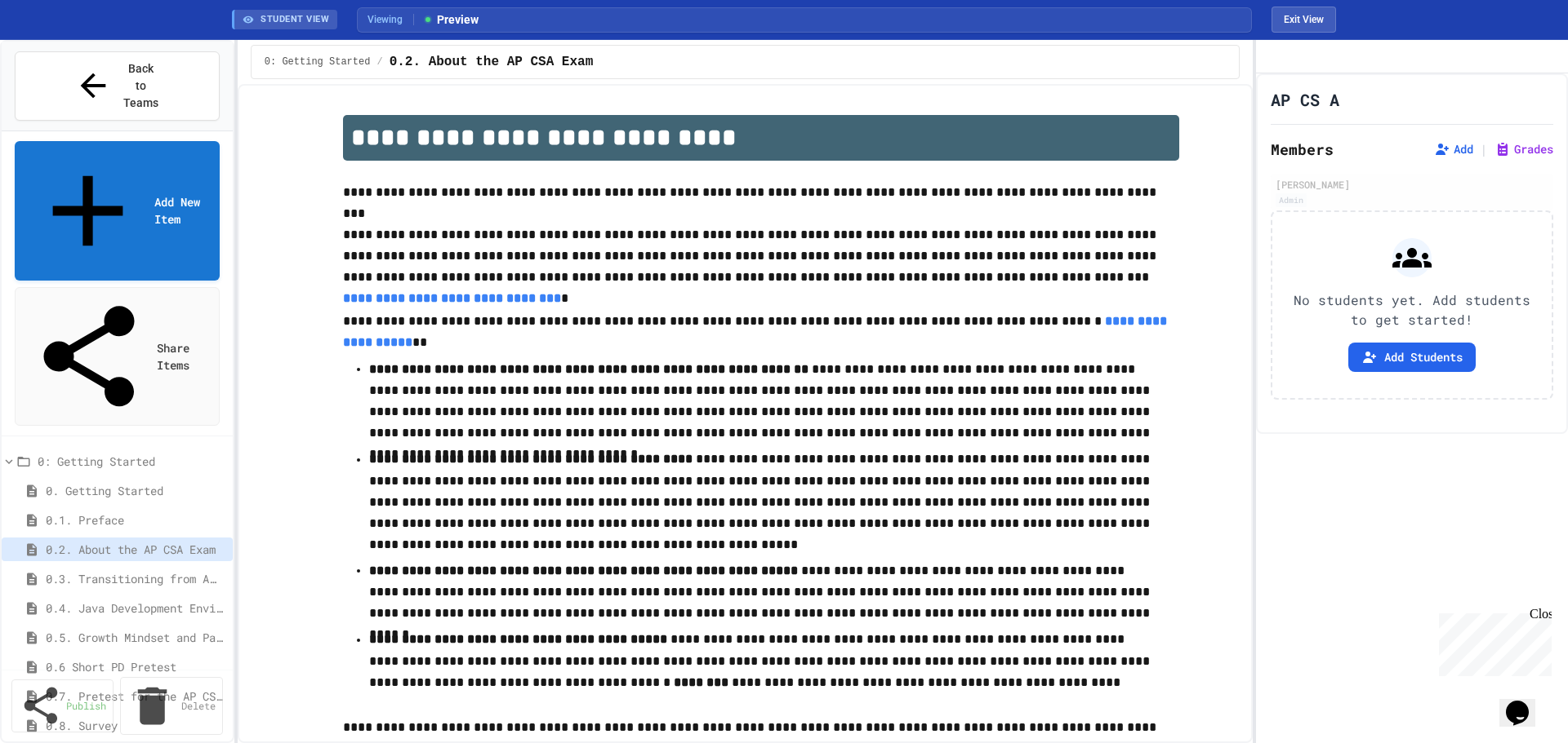
click at [35, 573] on icon at bounding box center [32, 578] width 9 height 12
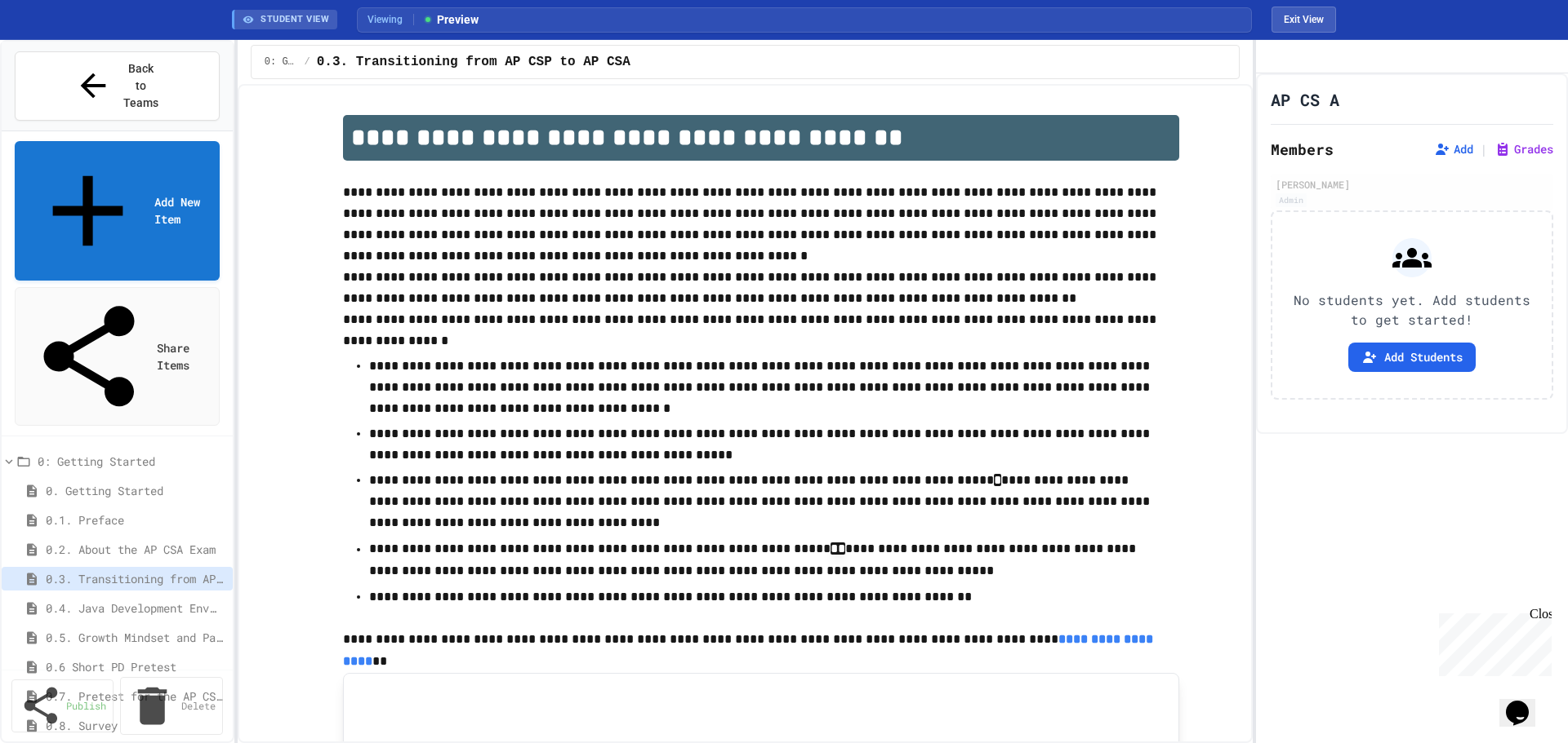
click at [36, 602] on icon at bounding box center [32, 609] width 15 height 15
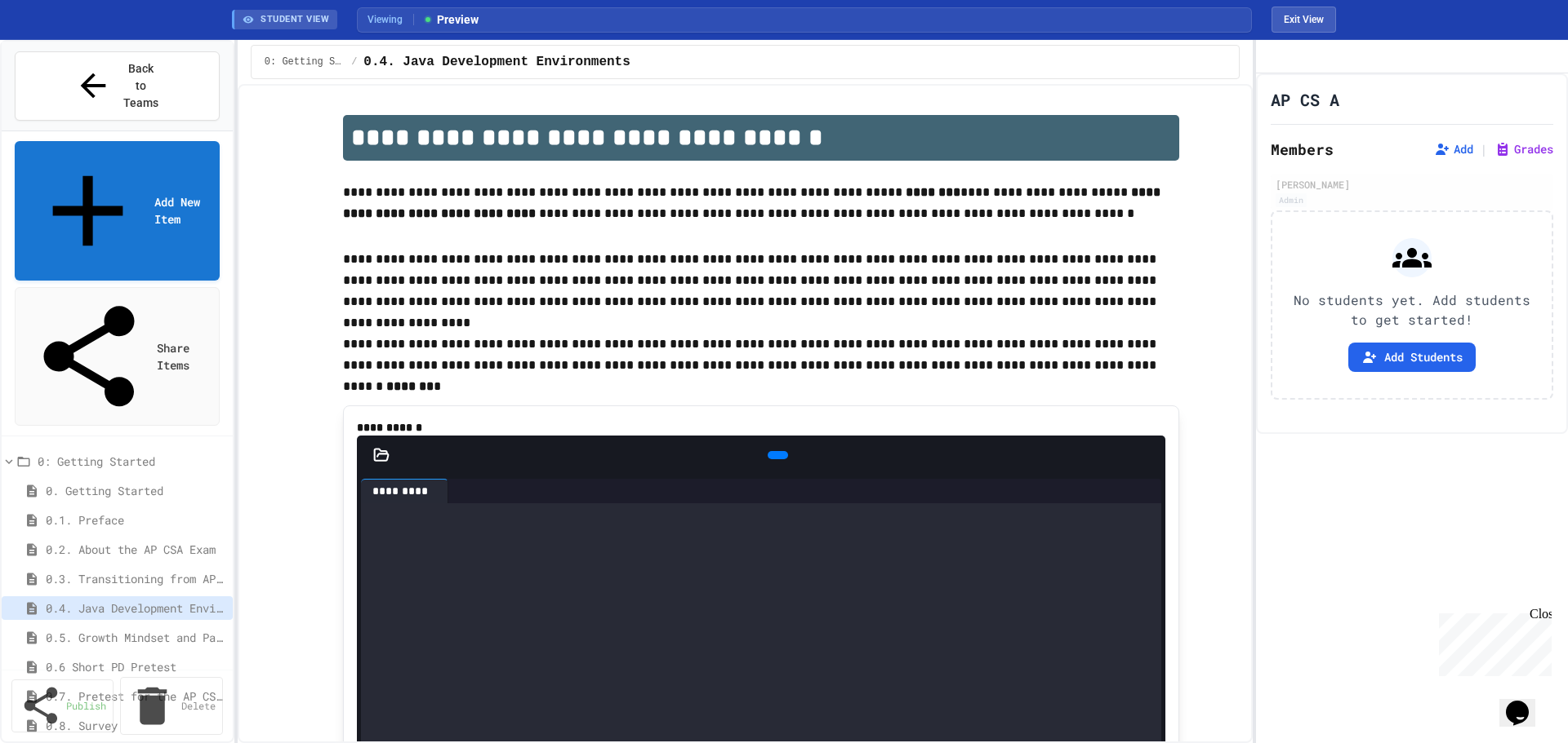
scroll to position [327, 0]
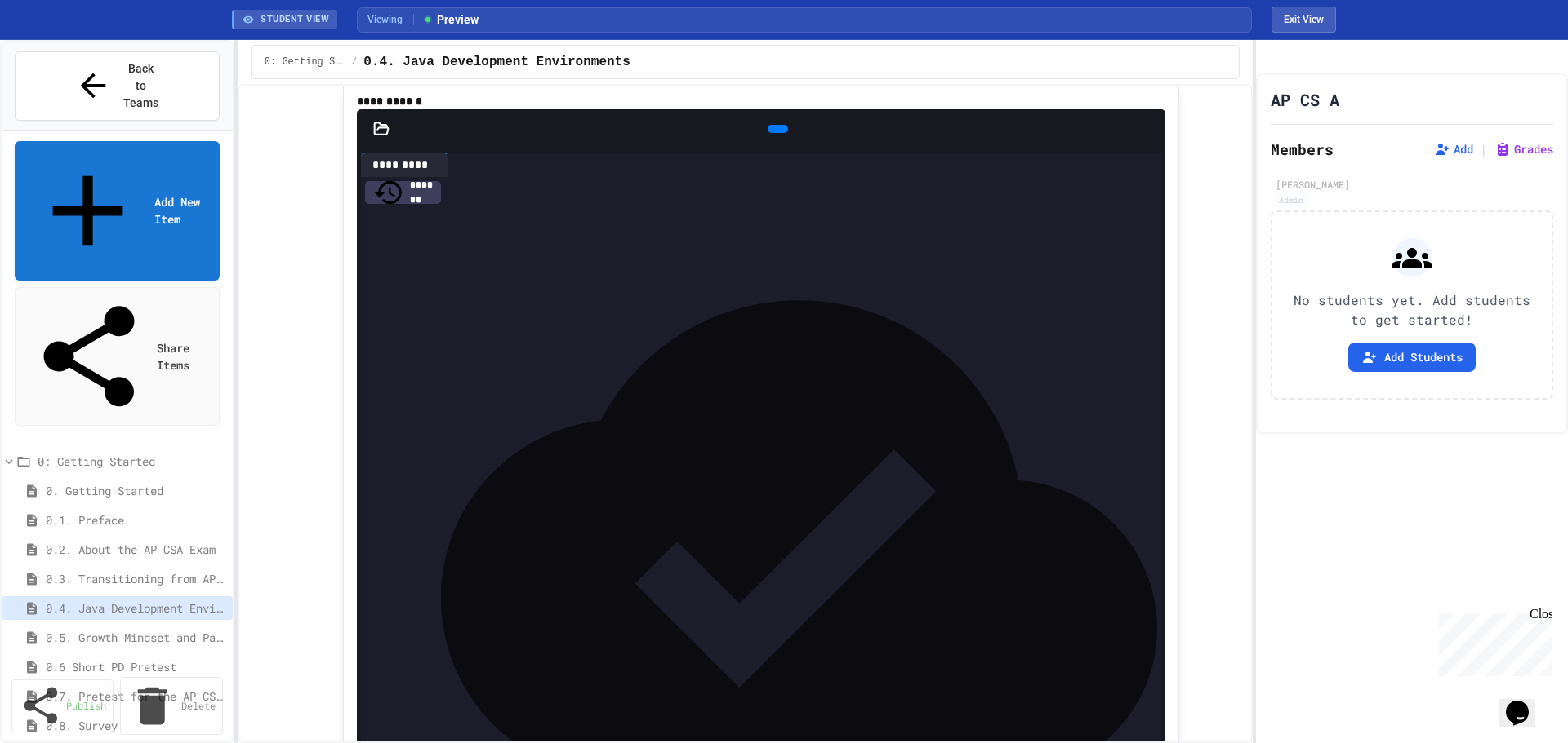
click at [36, 661] on icon at bounding box center [32, 667] width 9 height 12
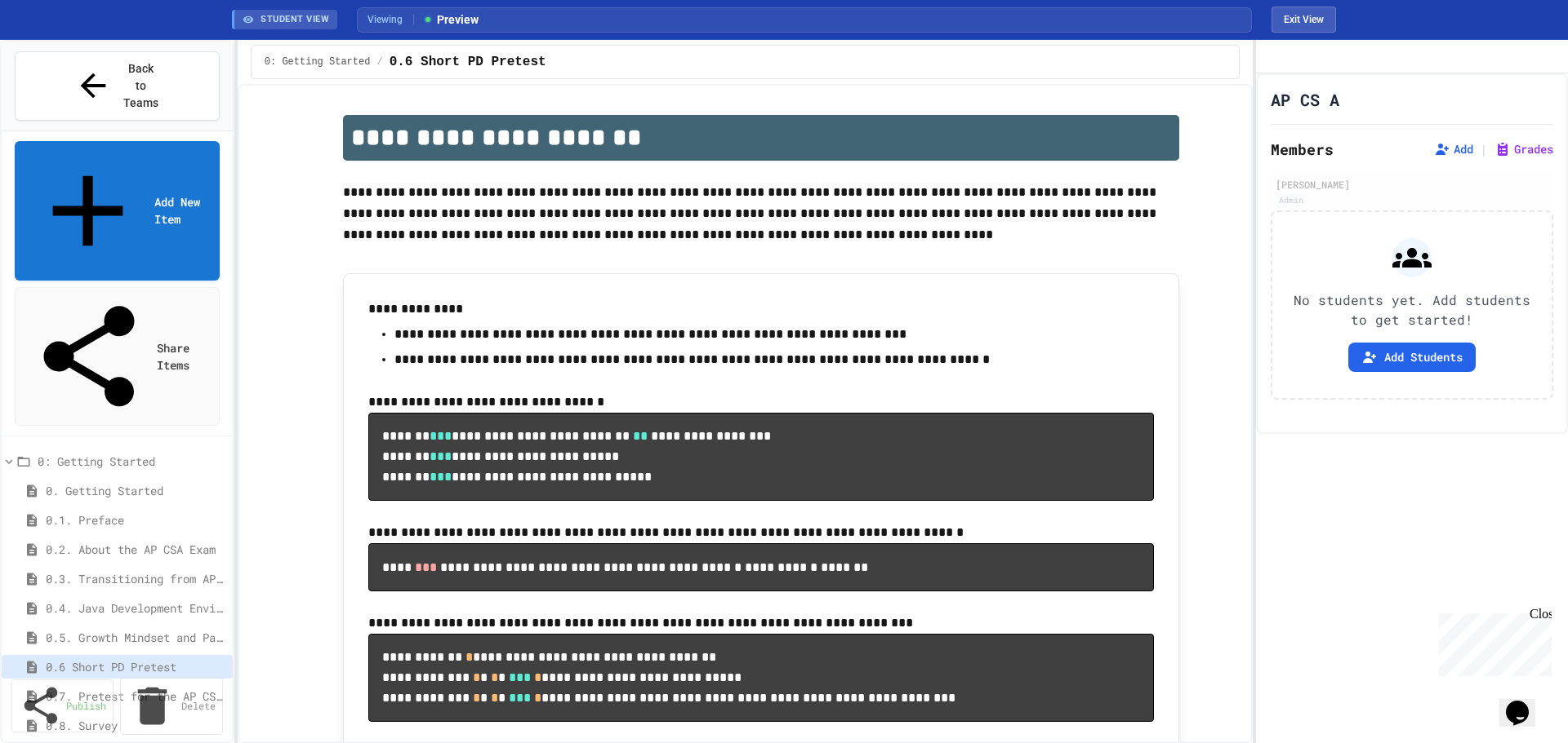
click at [25, 455] on icon at bounding box center [24, 462] width 15 height 15
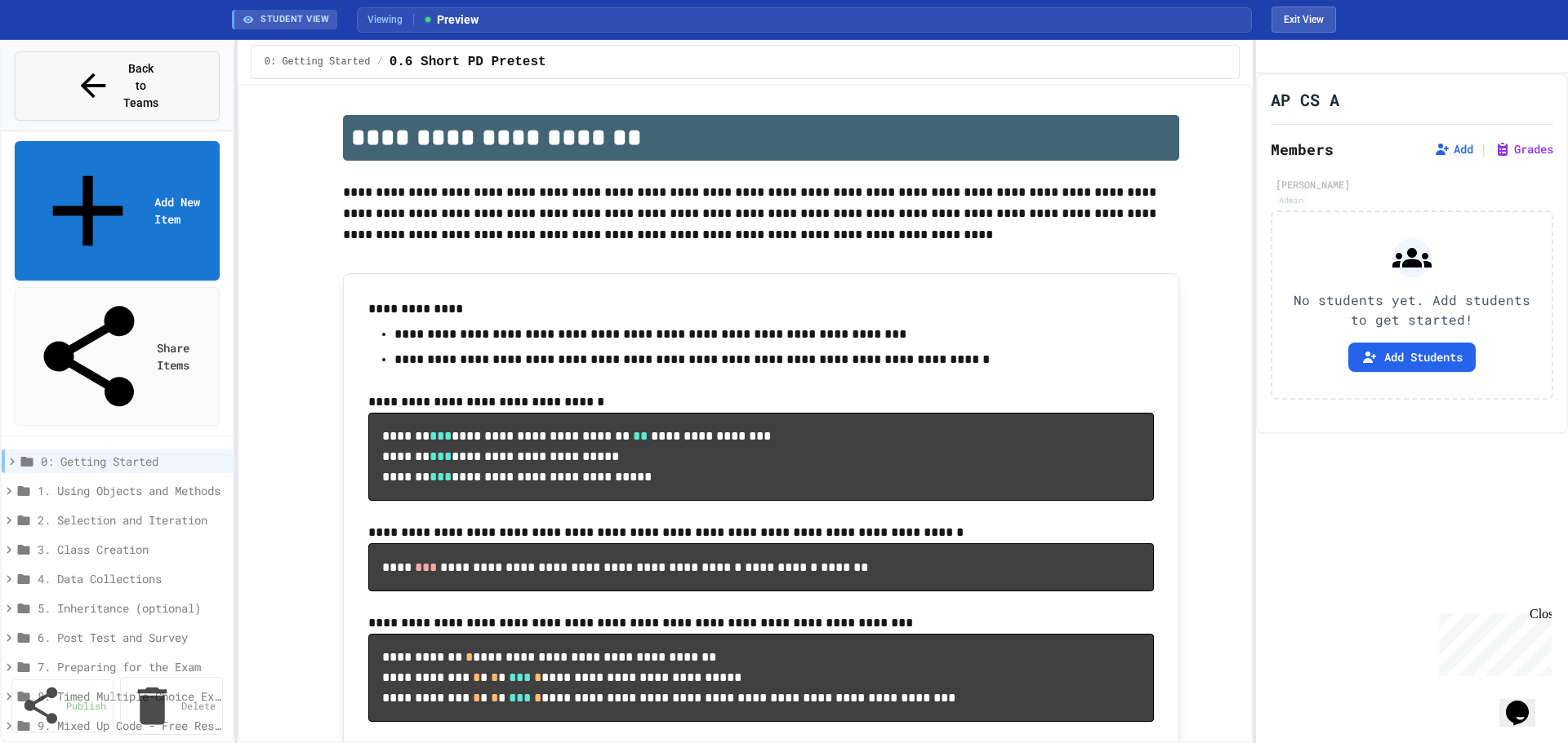
click at [141, 56] on button "Back to Teams" at bounding box center [118, 87] width 205 height 70
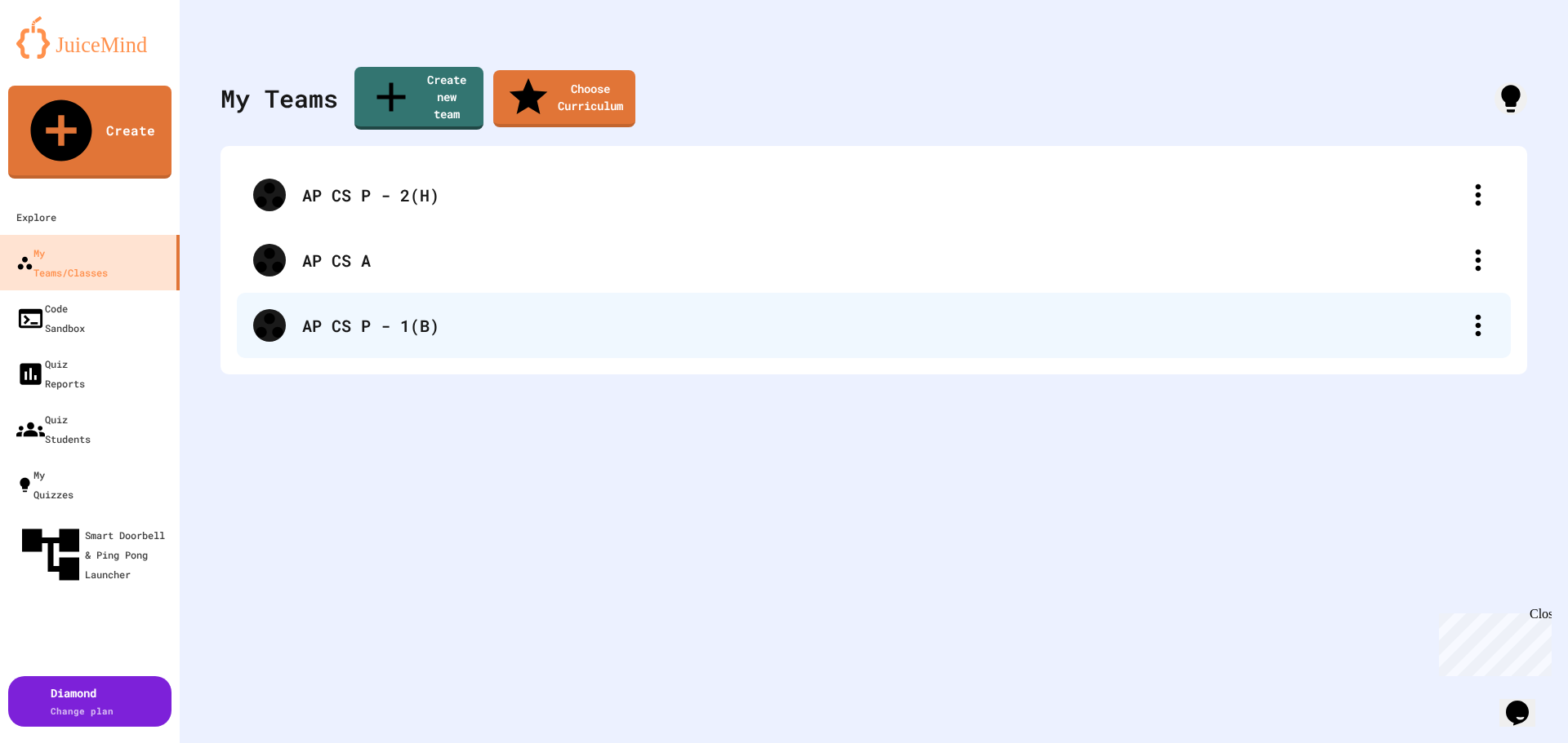
click at [274, 309] on icon at bounding box center [270, 325] width 33 height 33
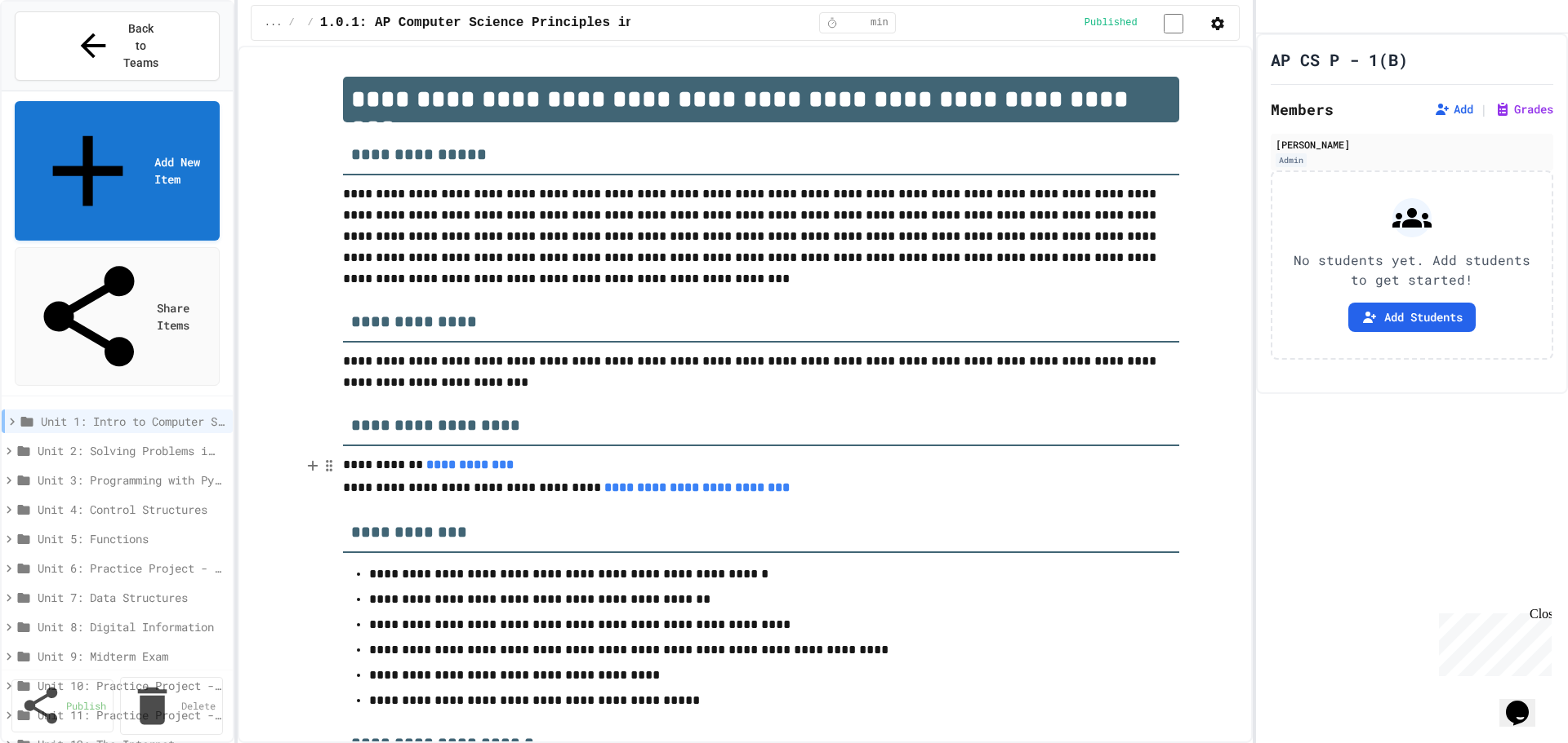
click at [9, 444] on icon at bounding box center [9, 451] width 15 height 15
click at [9, 414] on icon at bounding box center [12, 422] width 15 height 15
click at [22, 444] on icon at bounding box center [23, 451] width 15 height 15
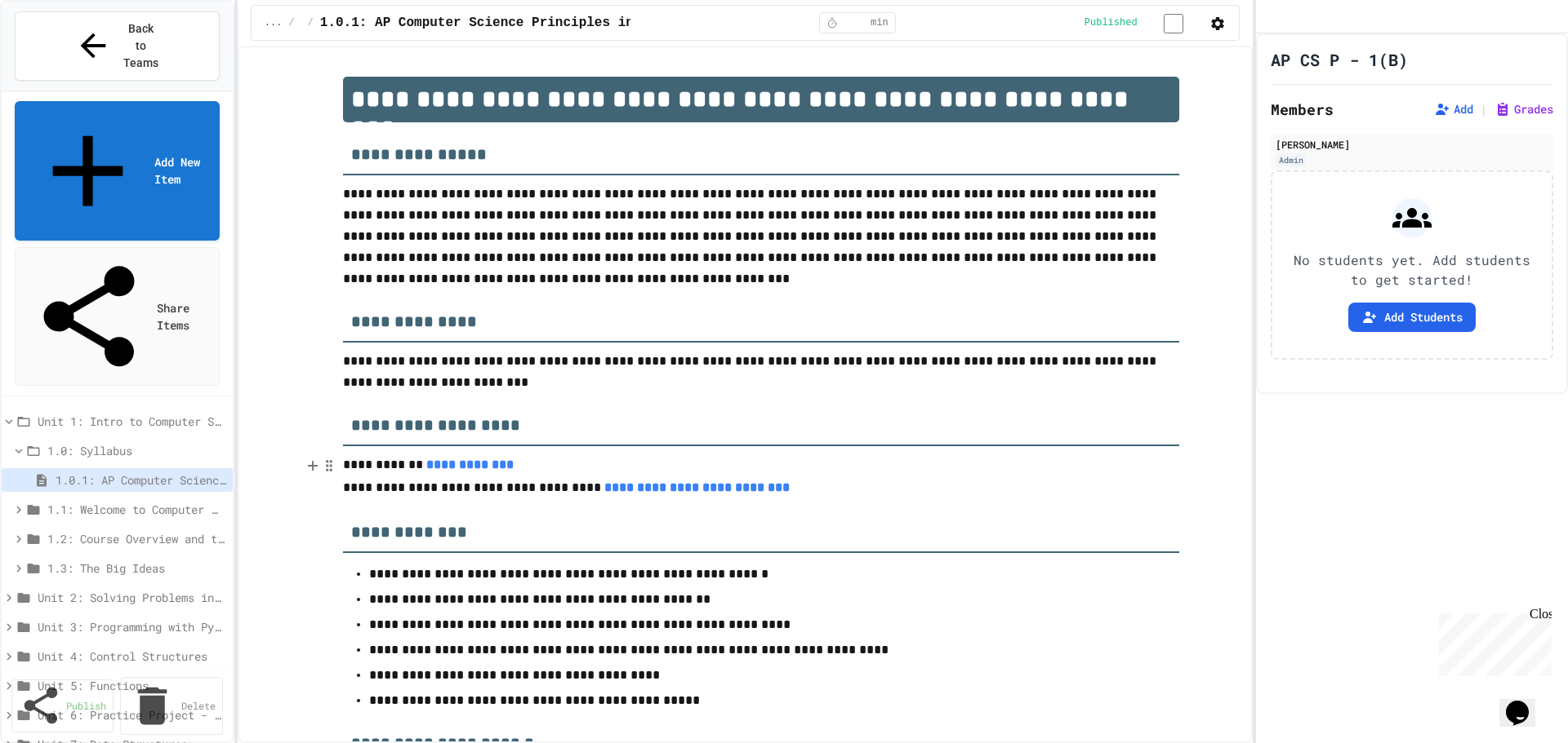
click at [17, 503] on icon at bounding box center [19, 510] width 15 height 15
click at [17, 444] on icon at bounding box center [19, 451] width 15 height 15
click at [10, 414] on icon at bounding box center [9, 422] width 15 height 15
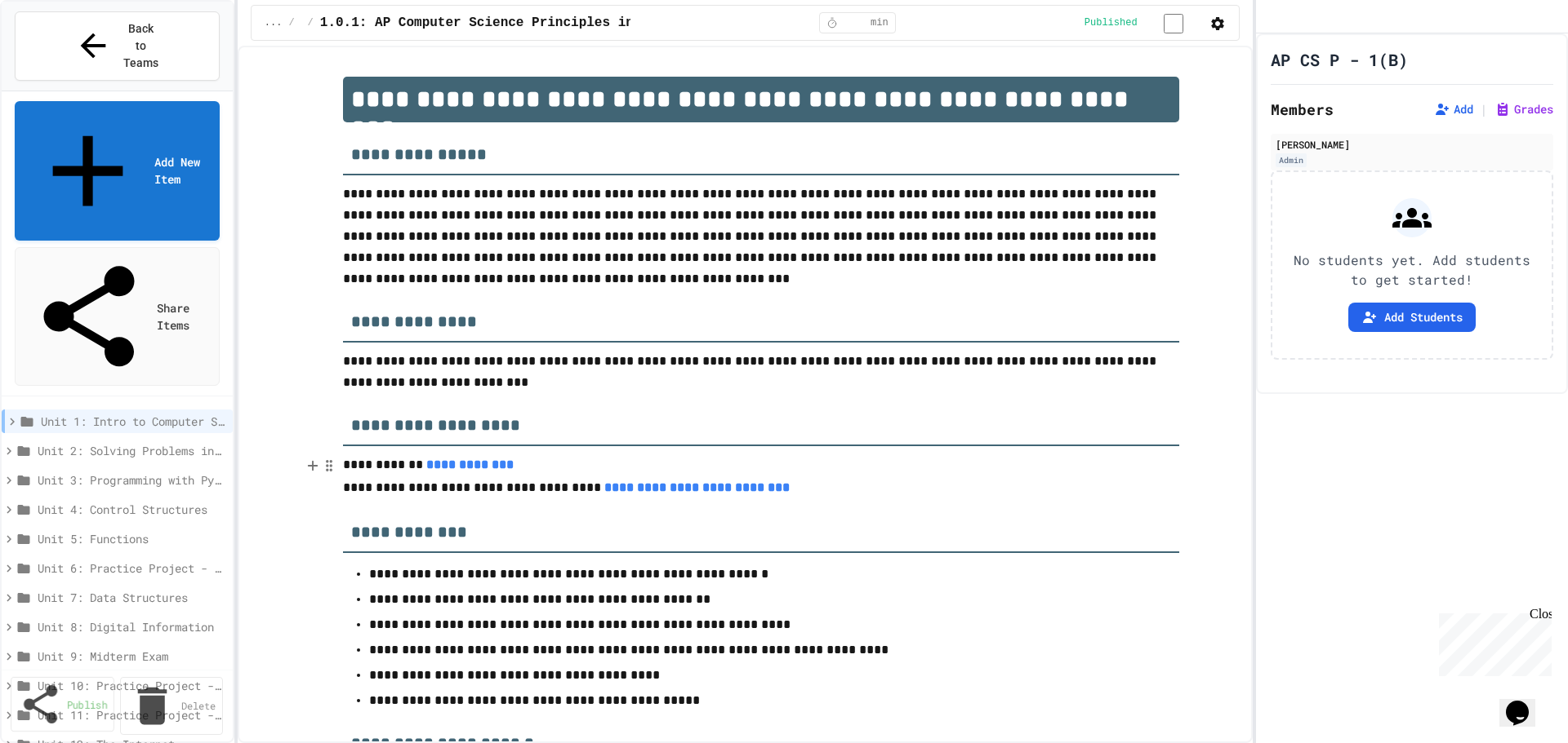
click at [52, 718] on link "Publish" at bounding box center [62, 704] width 104 height 56
click at [173, 720] on link "15 Selected" at bounding box center [171, 705] width 101 height 38
click at [160, 30] on span "Back to Teams" at bounding box center [140, 46] width 39 height 52
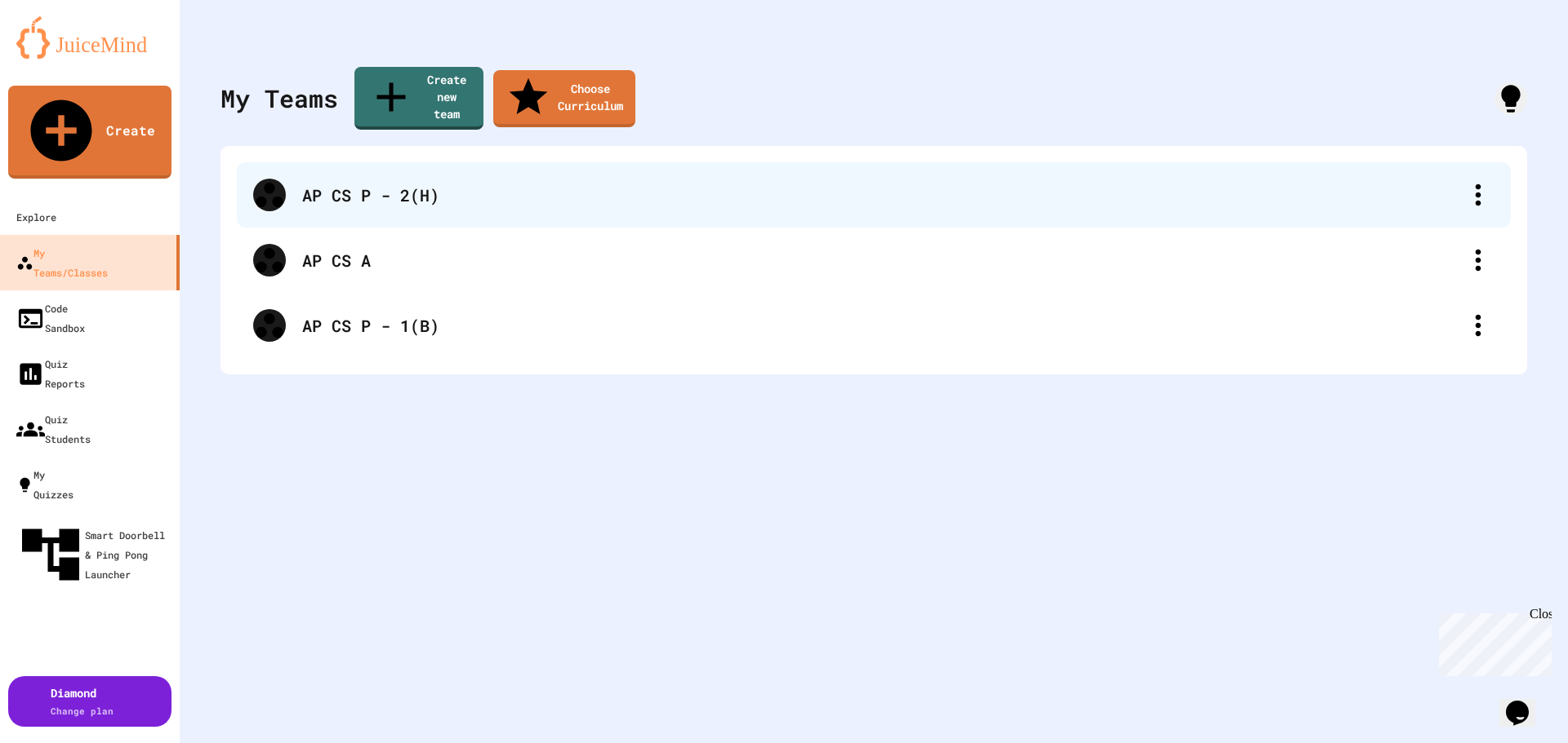
click at [346, 183] on div "AP CS P - 2(H)" at bounding box center [882, 195] width 1160 height 24
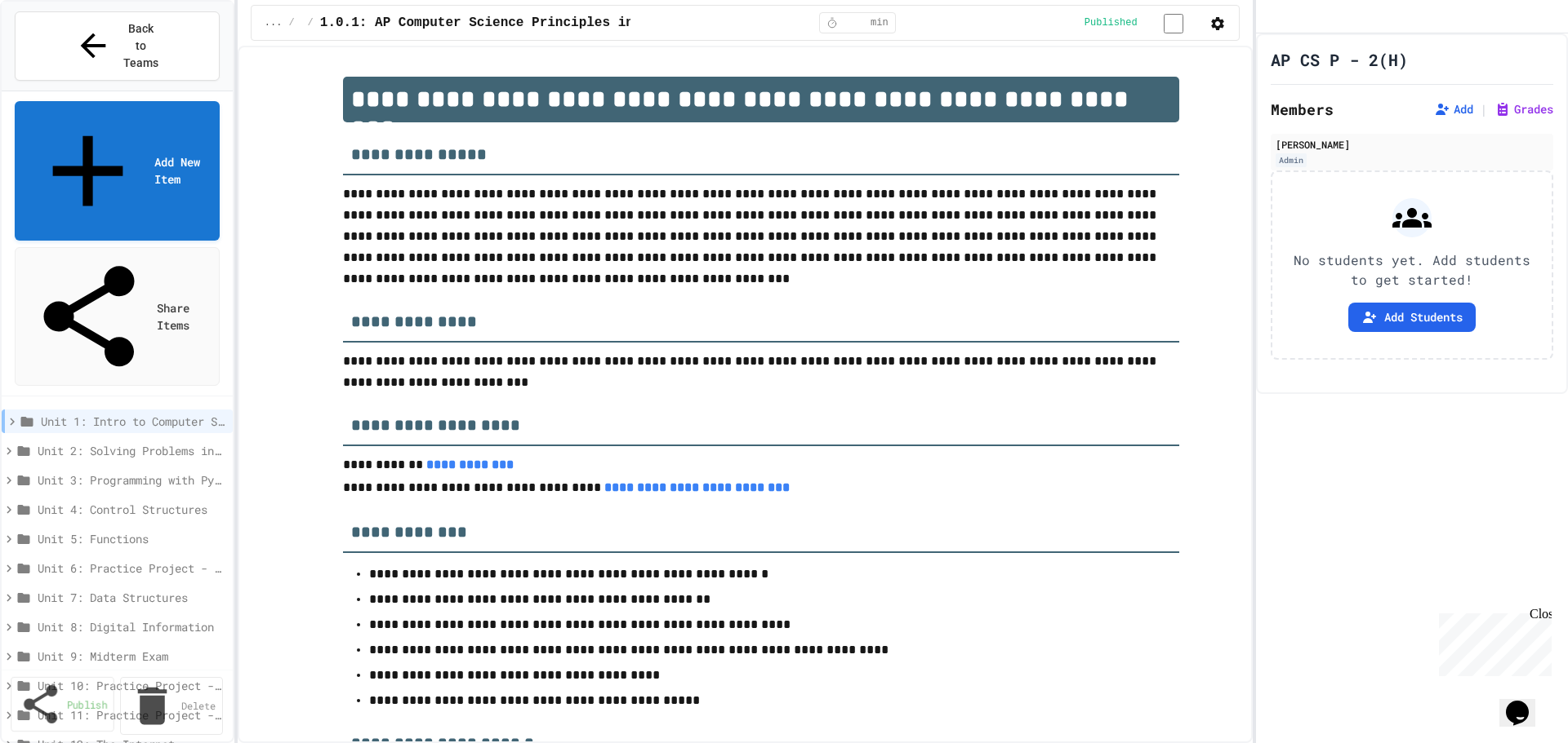
click at [81, 720] on link "Publish" at bounding box center [62, 704] width 104 height 56
click at [166, 721] on link "15 Selected" at bounding box center [171, 705] width 102 height 38
